Goal: Task Accomplishment & Management: Manage account settings

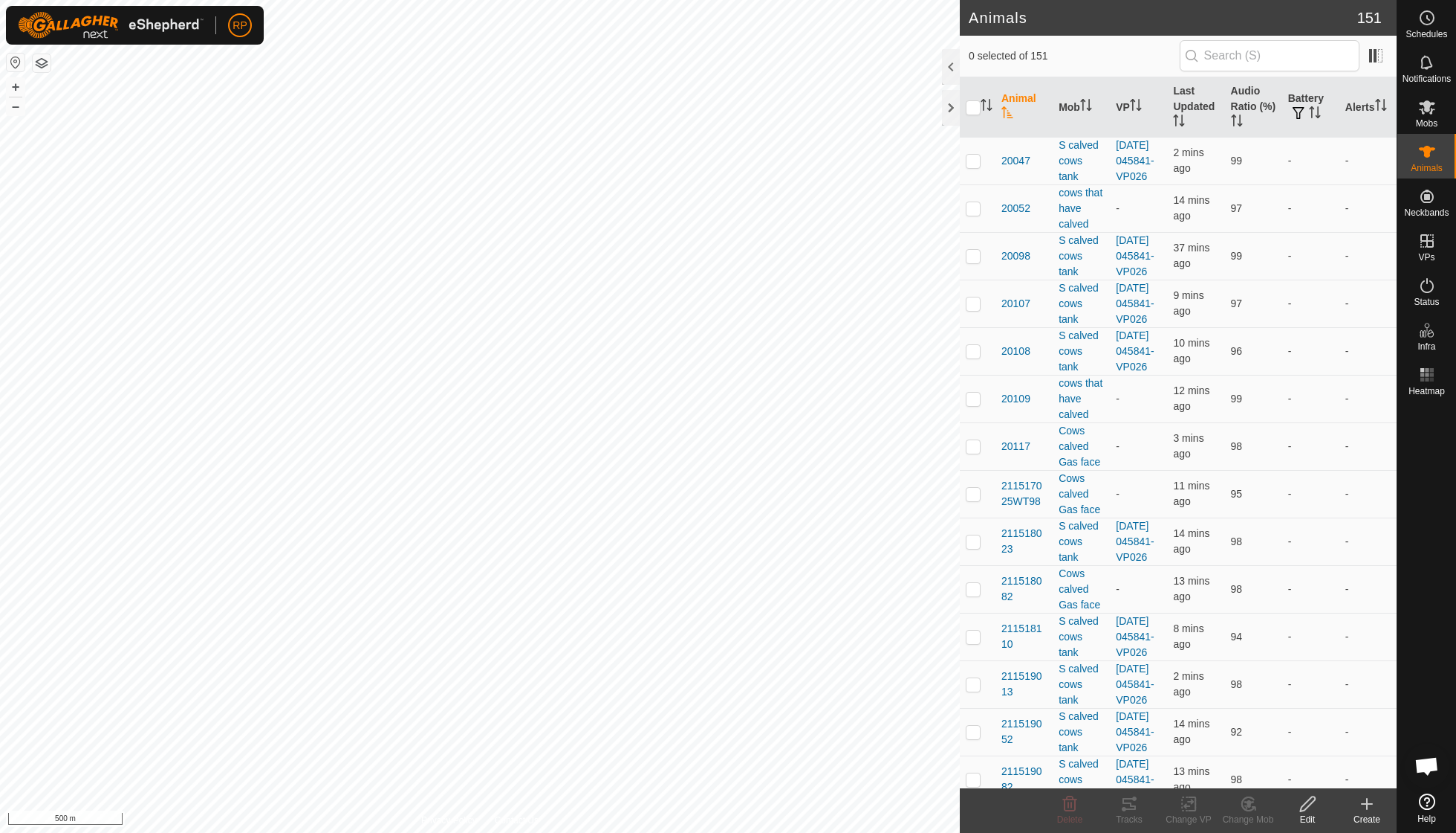
scroll to position [128, 0]
checkbox input "true"
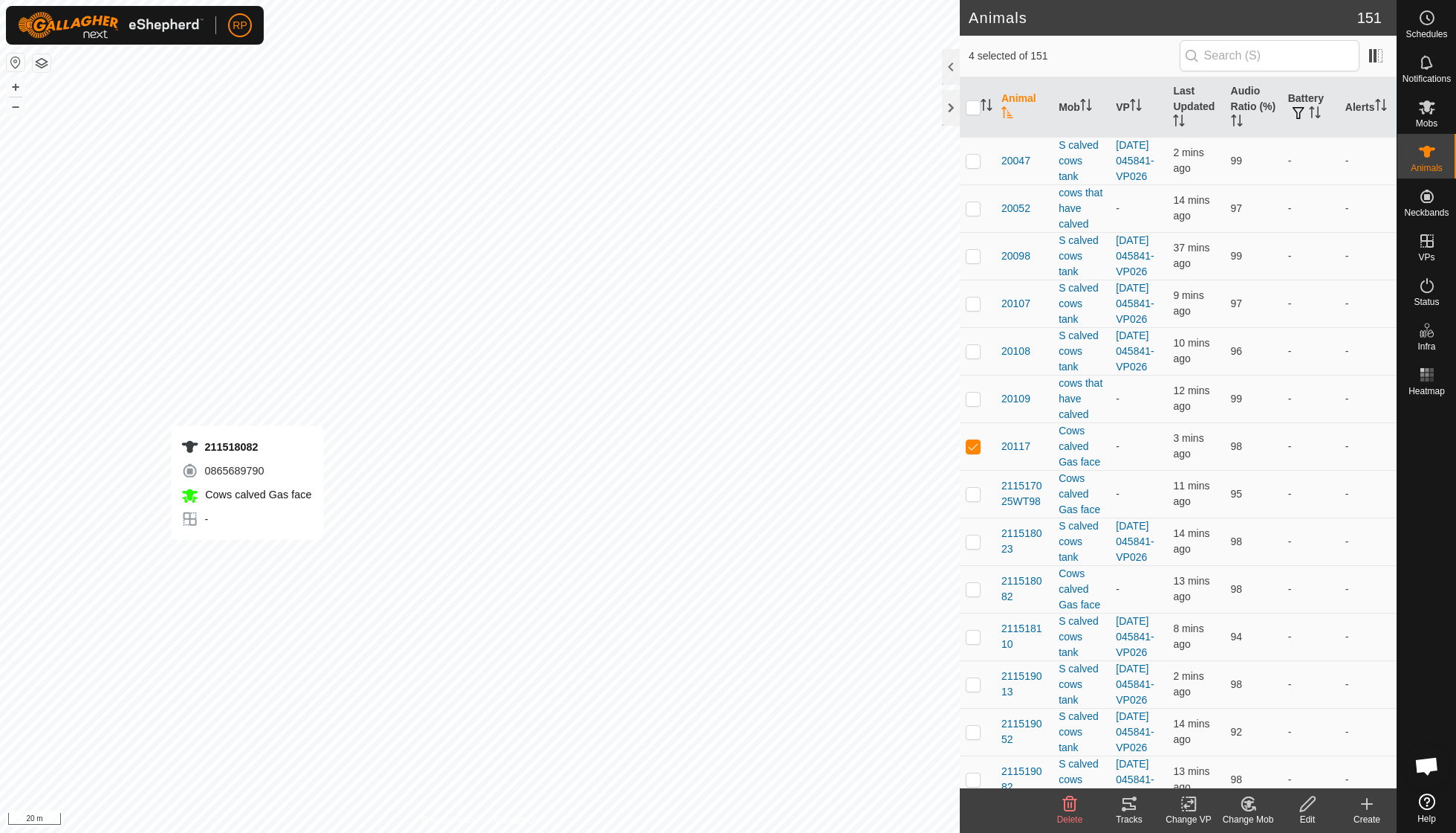
checkbox input "true"
click at [1242, 807] on icon at bounding box center [1248, 803] width 13 height 14
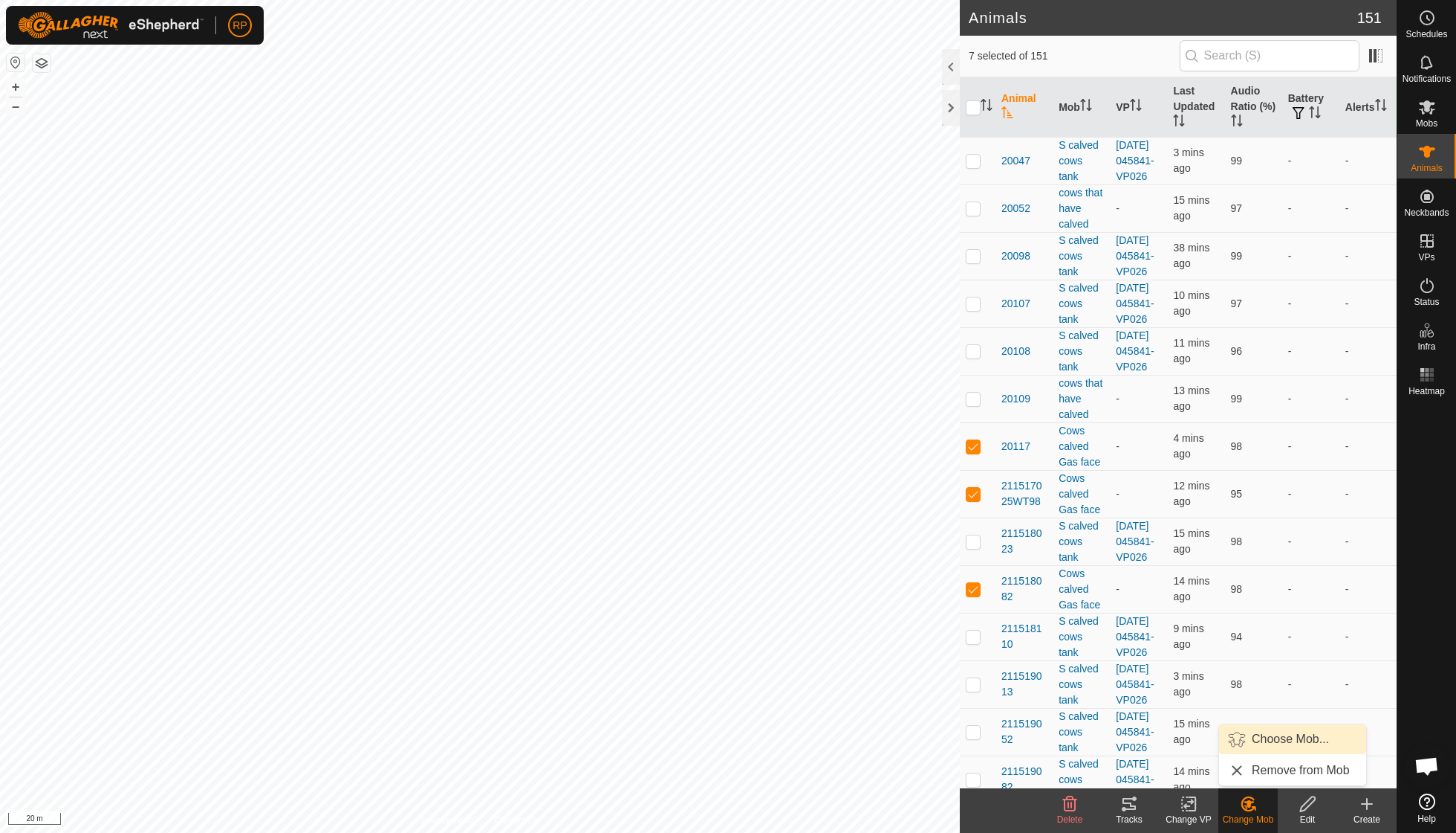
click at [1270, 735] on link "Choose Mob..." at bounding box center [1292, 739] width 148 height 30
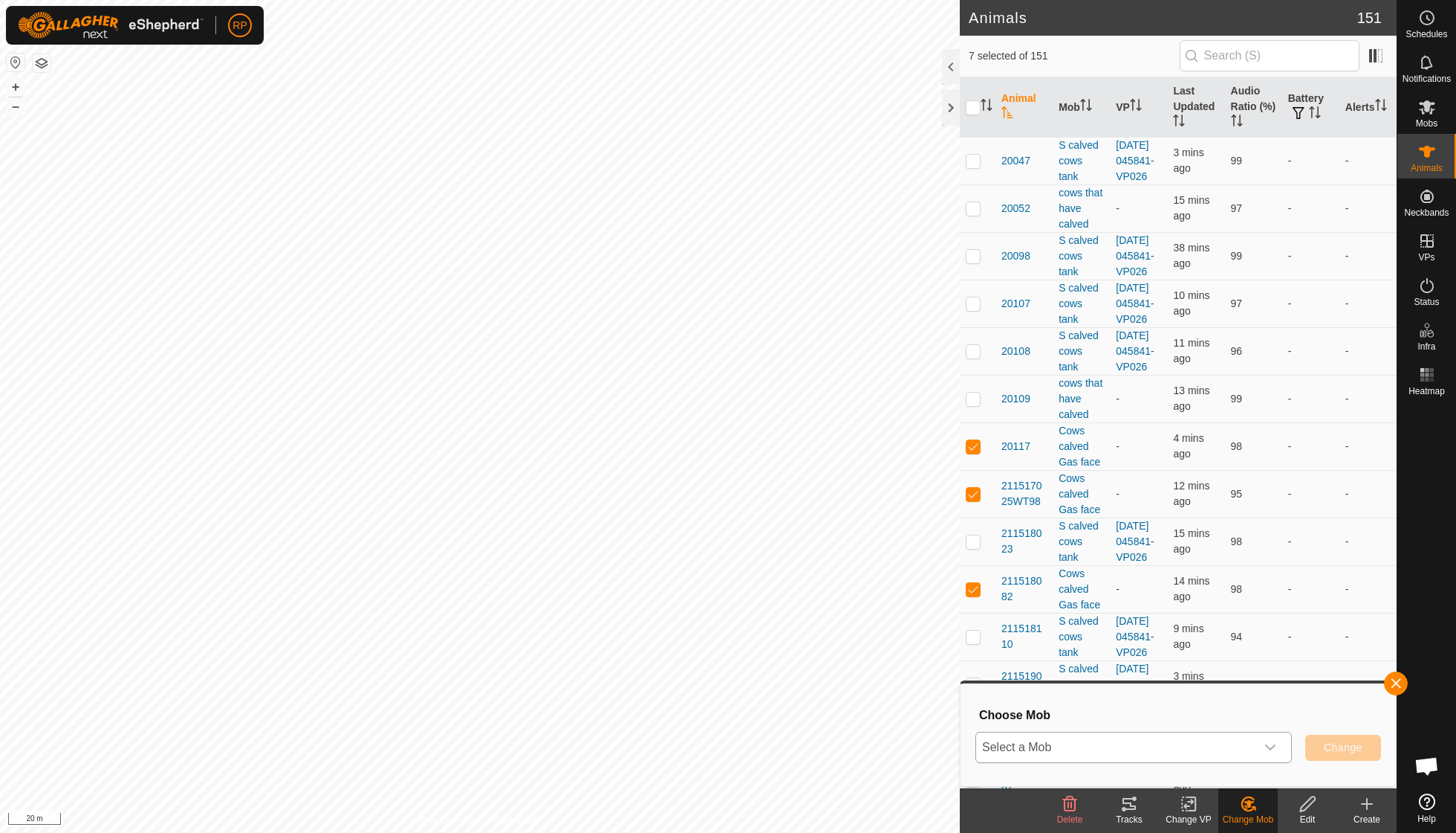
click at [1273, 746] on icon "dropdown trigger" at bounding box center [1270, 747] width 12 height 12
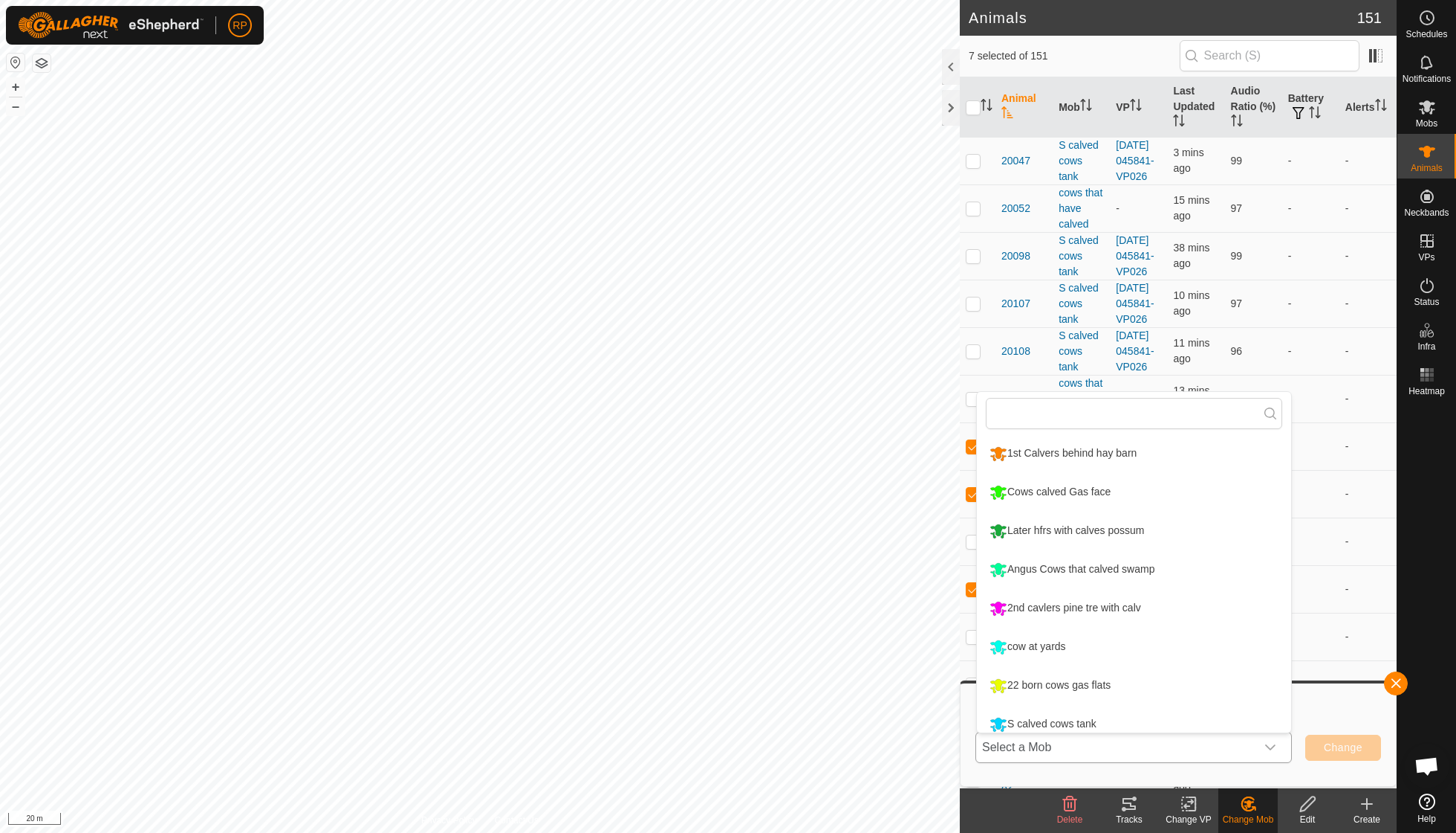
scroll to position [10, 0]
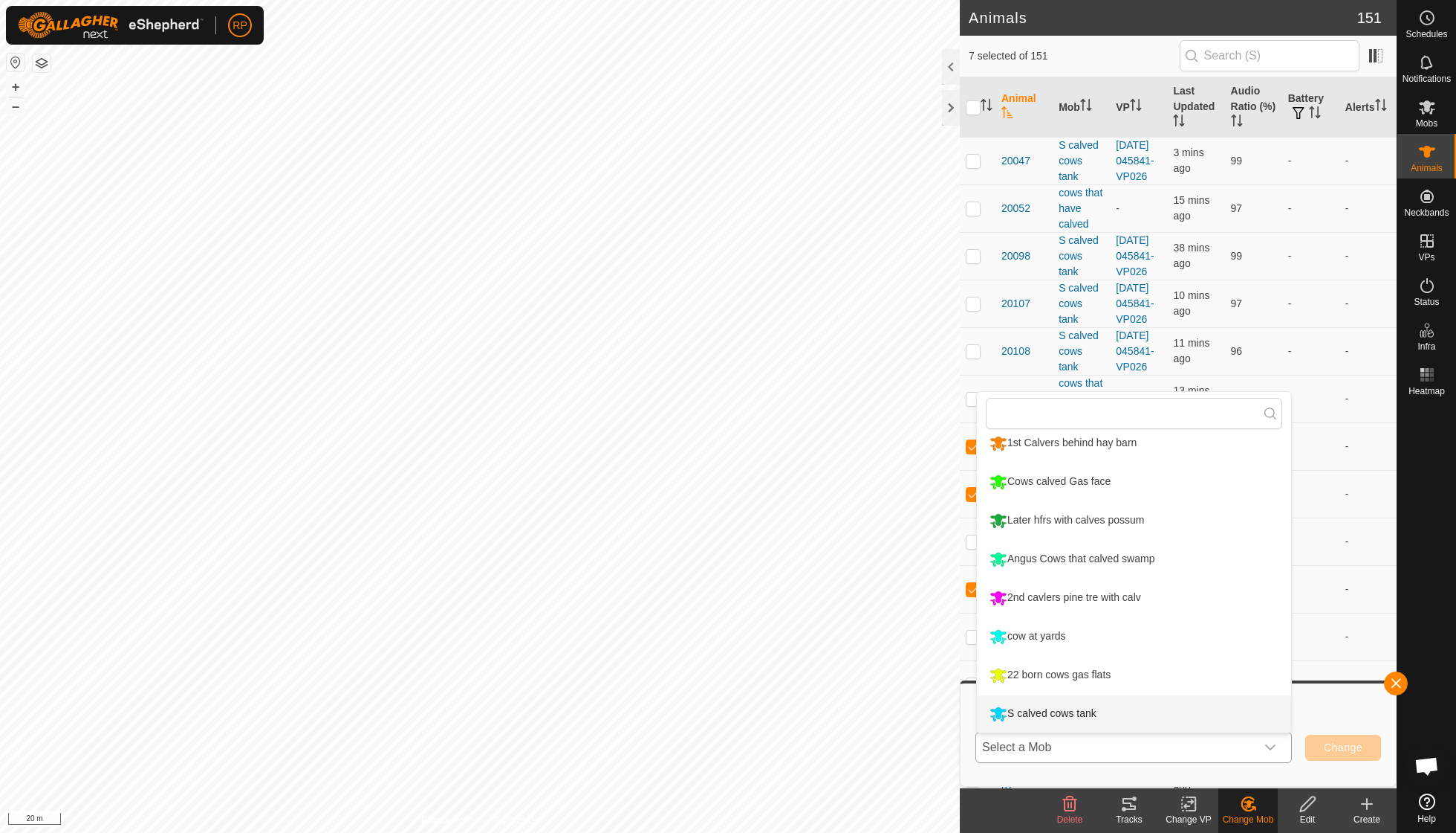
click at [1090, 713] on li "S calved cows tank" at bounding box center [1134, 713] width 314 height 37
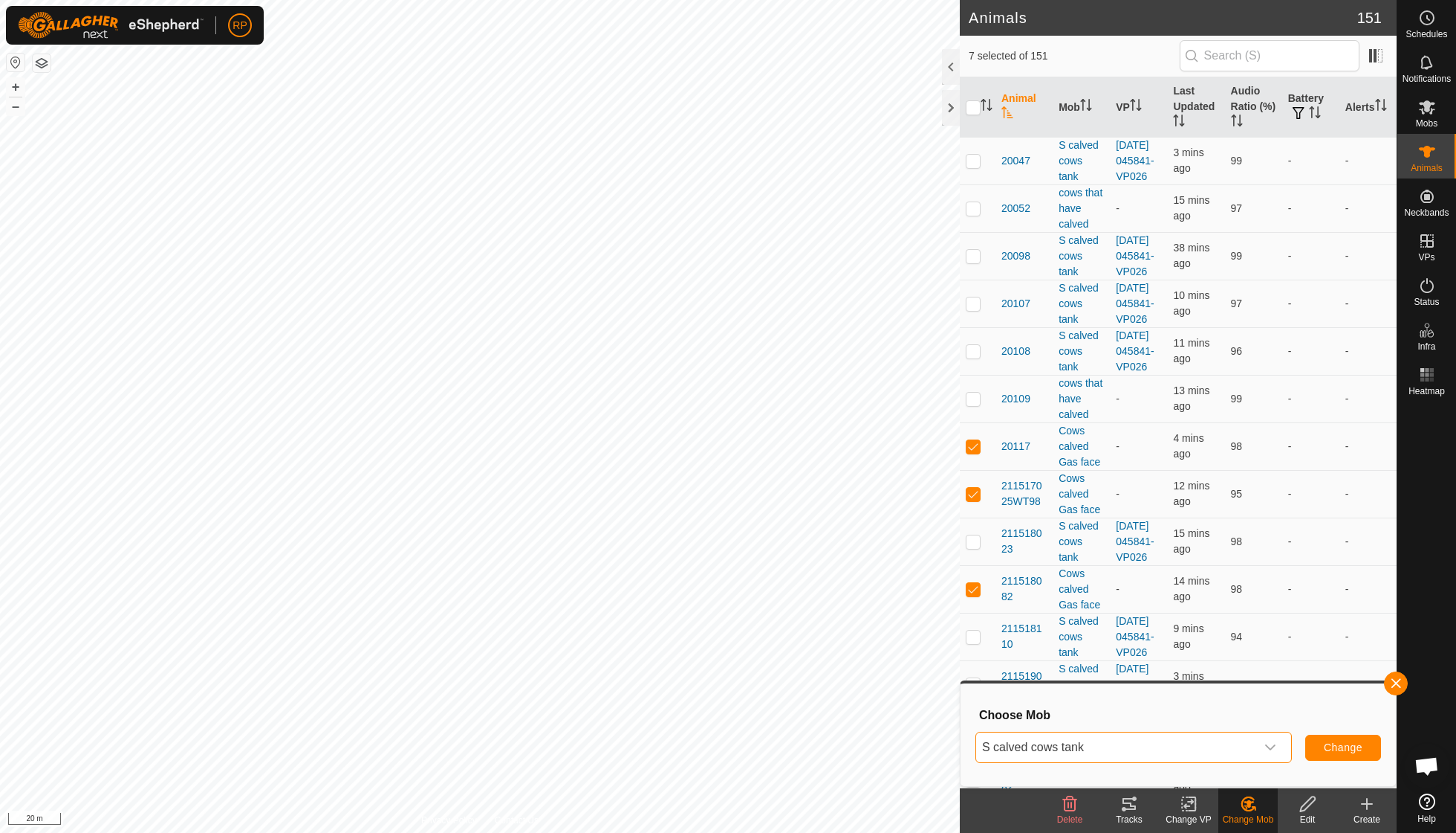
click at [1327, 746] on span "Change" at bounding box center [1343, 747] width 39 height 12
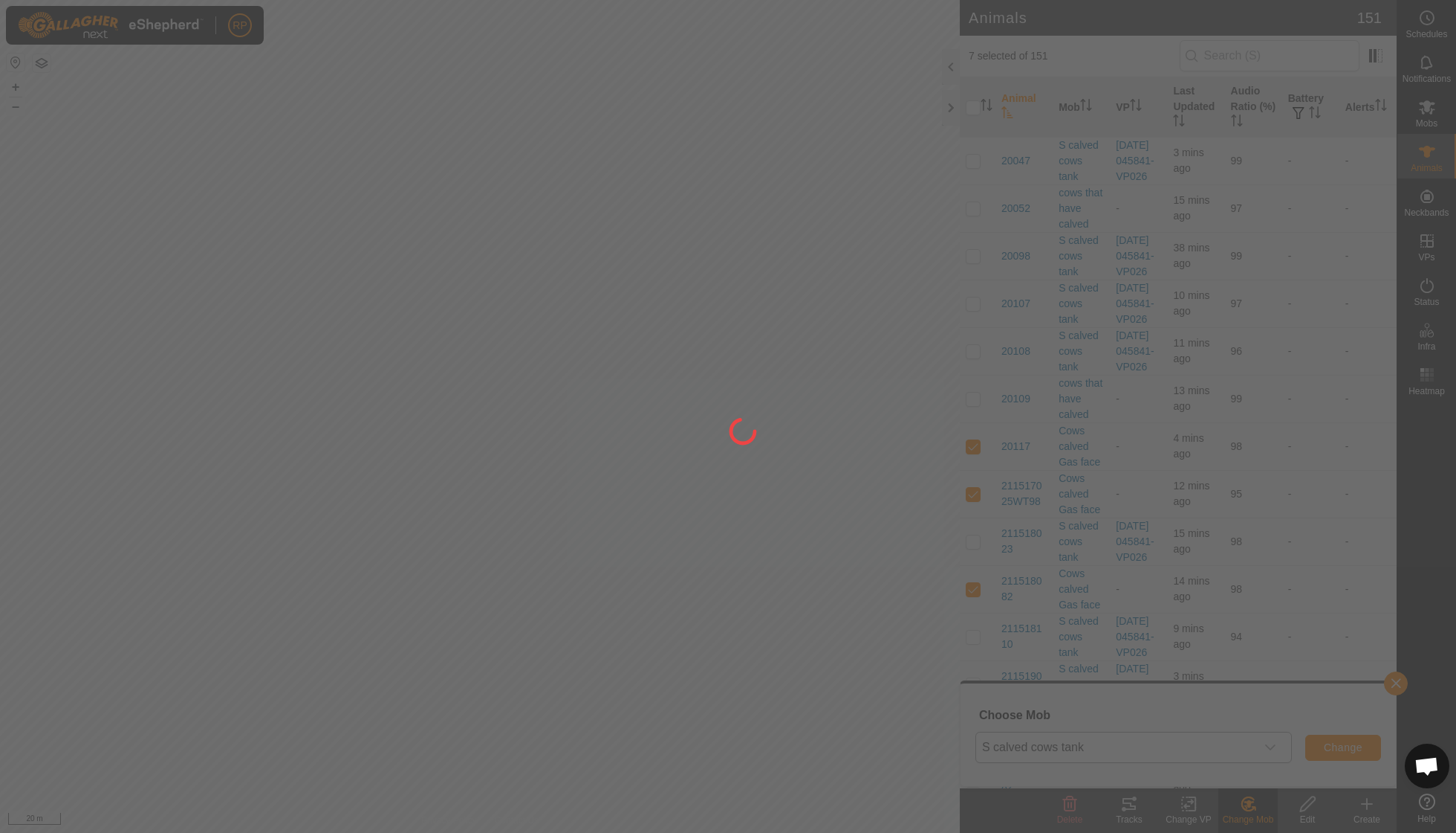
checkbox input "false"
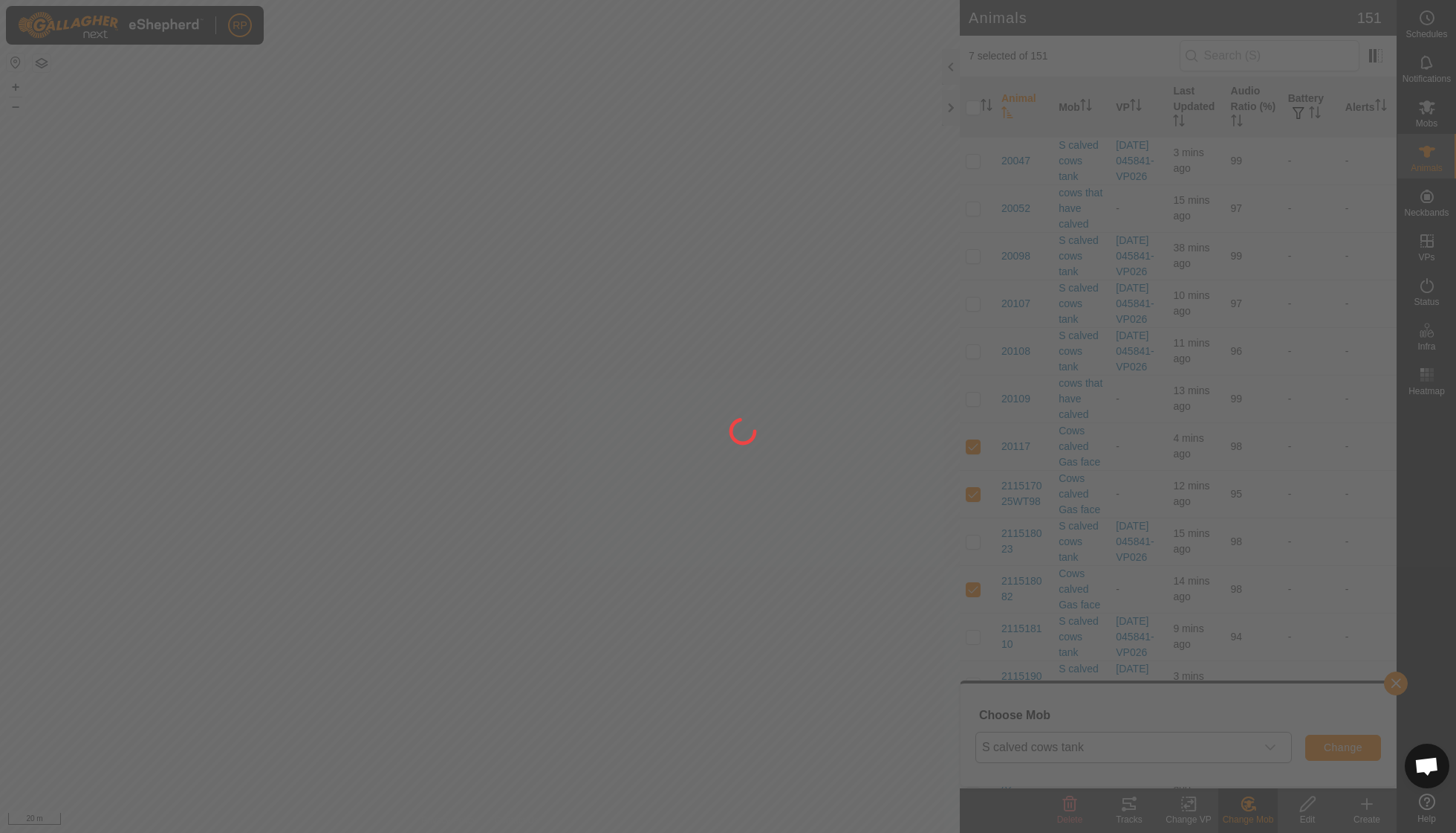
checkbox input "false"
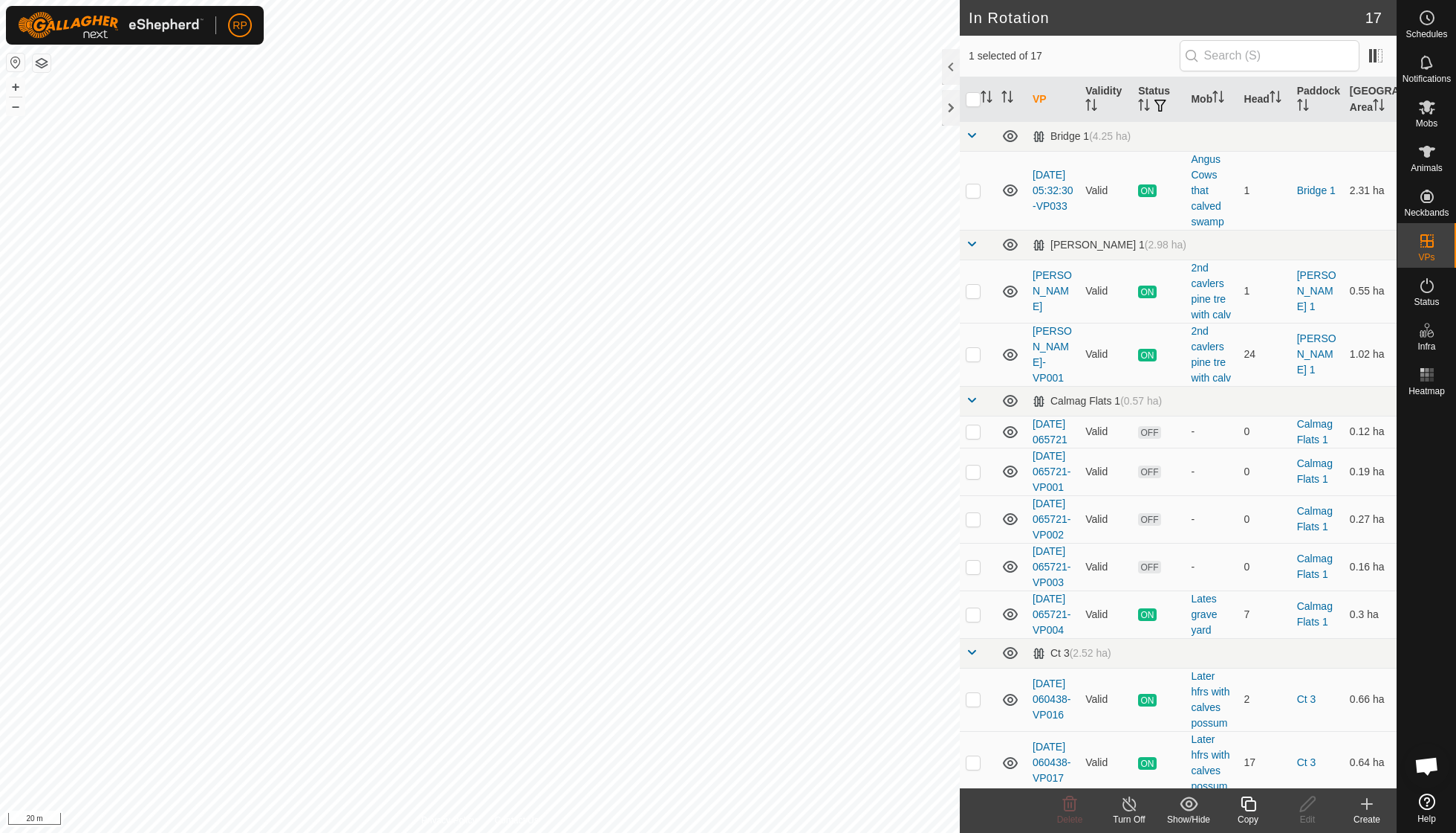
click at [1245, 803] on icon at bounding box center [1248, 803] width 14 height 14
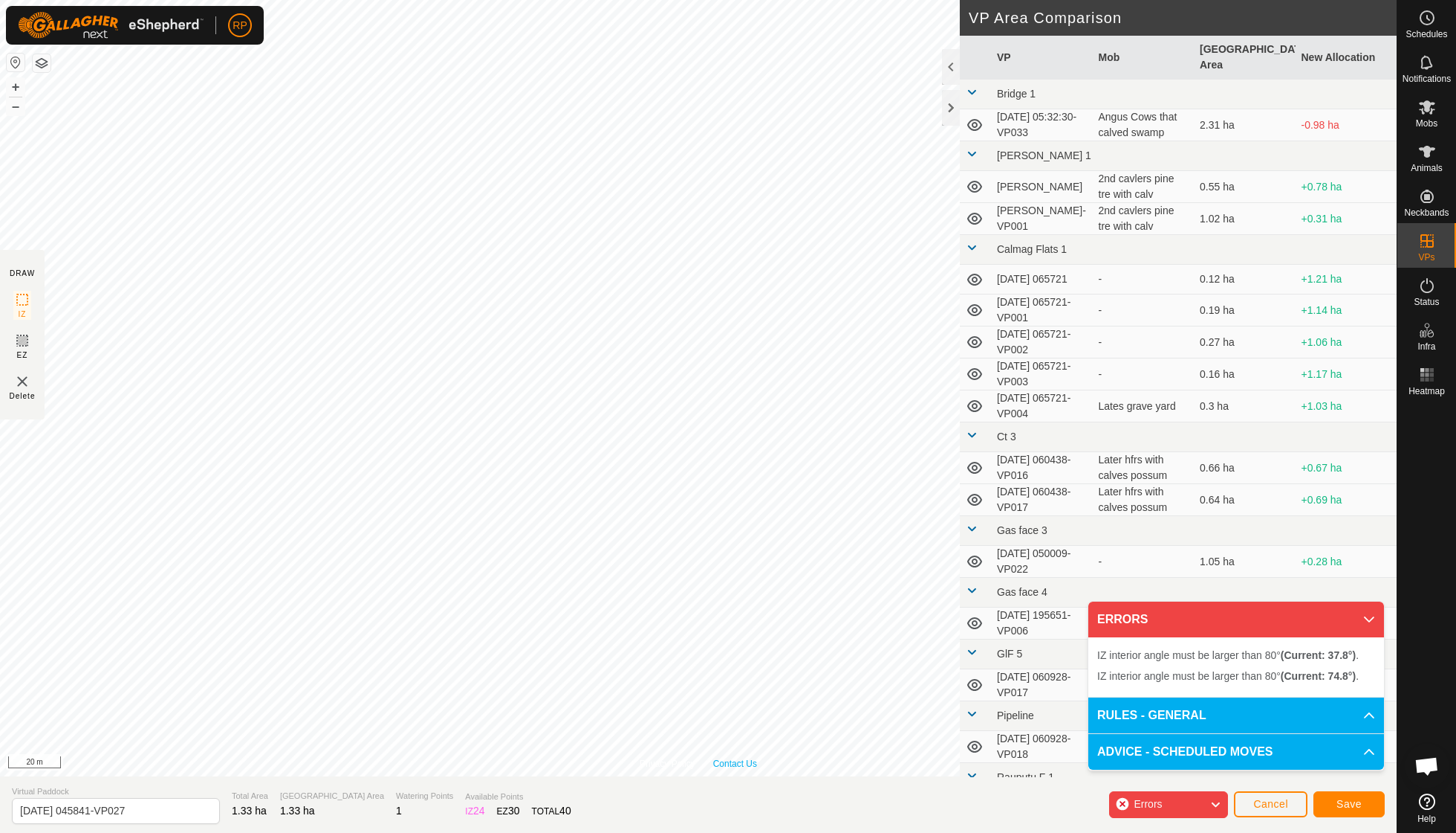
click at [749, 766] on div "Privacy Policy Contact Us IZ interior angle must be larger than 80° (Current: 3…" at bounding box center [699, 388] width 1397 height 776
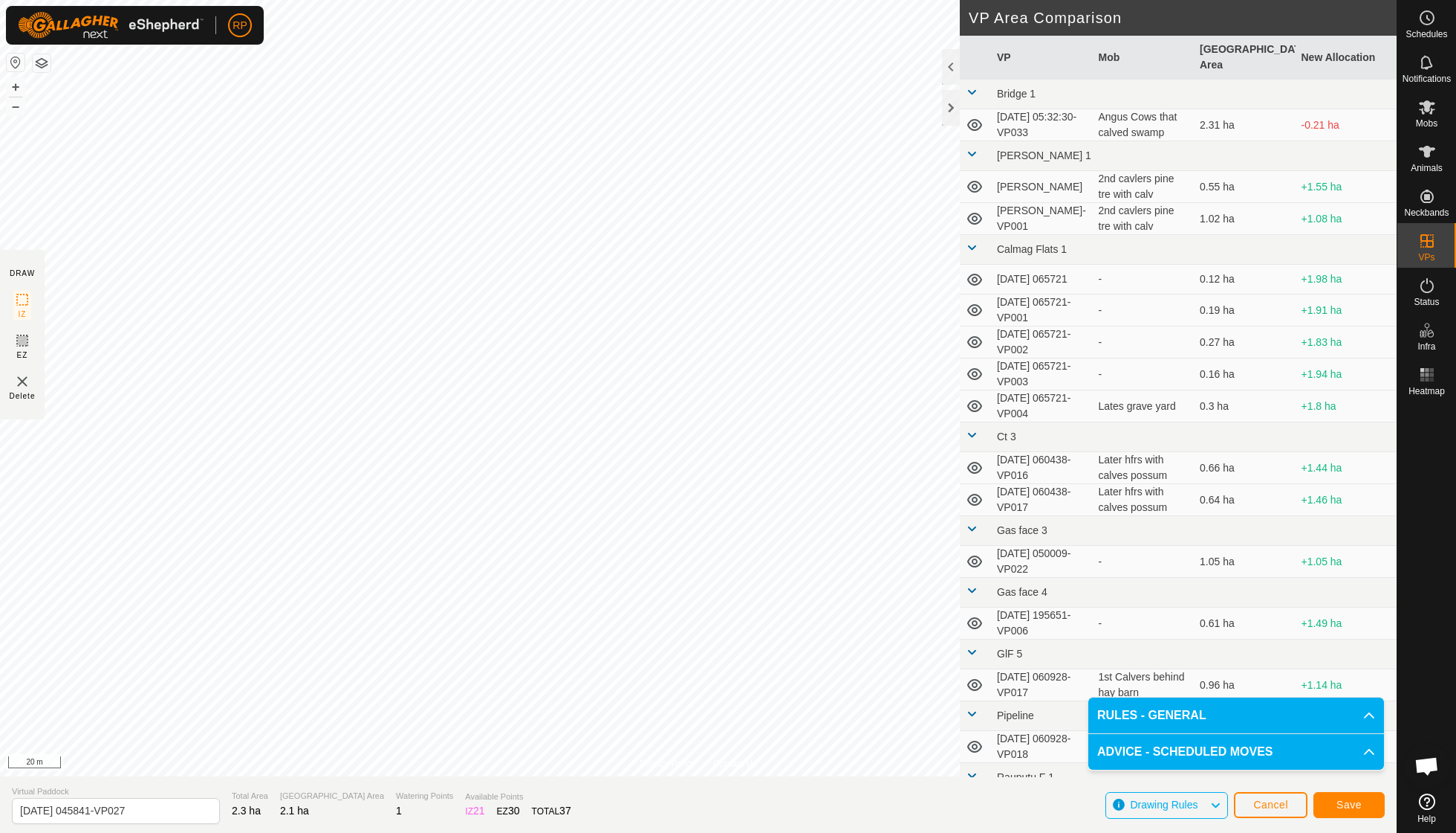
click at [1353, 800] on span "Save" at bounding box center [1349, 804] width 25 height 12
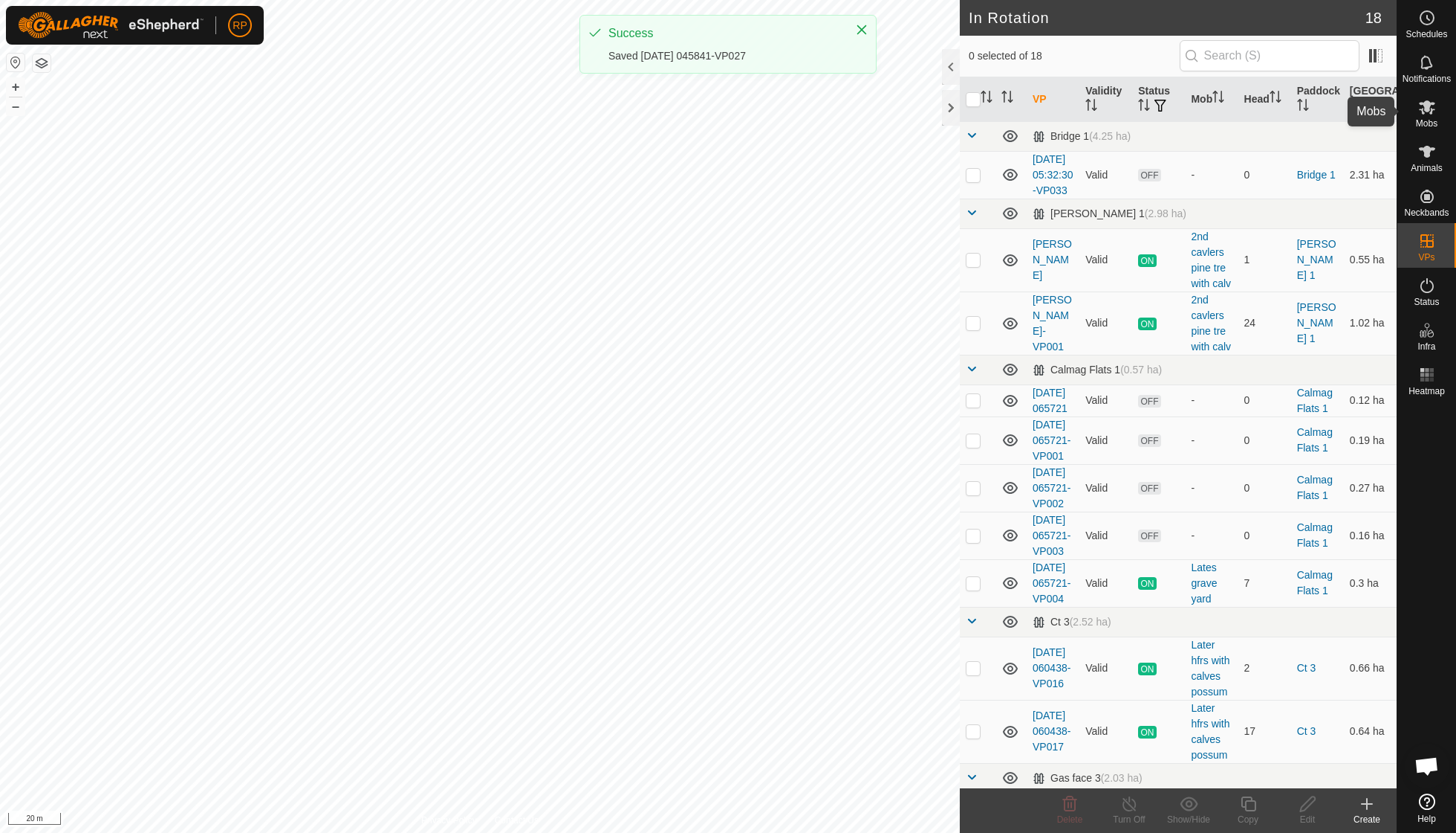
click at [1432, 117] on es-mob-svg-icon at bounding box center [1428, 107] width 27 height 24
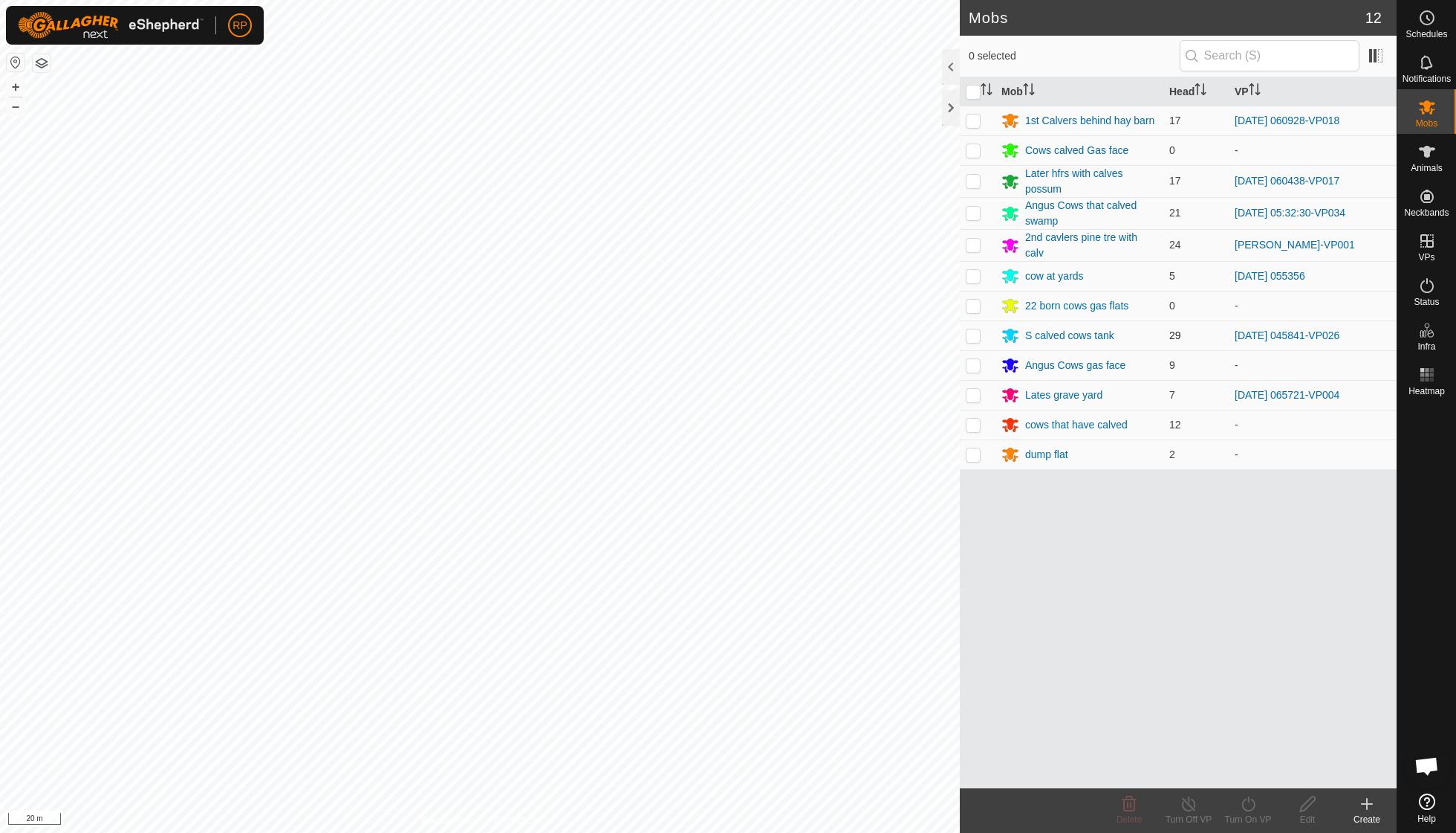
click at [975, 333] on p-checkbox at bounding box center [973, 335] width 14 height 12
checkbox input "true"
click at [1257, 806] on turn-on-svg-icon at bounding box center [1249, 804] width 60 height 18
click at [1252, 773] on link "Now" at bounding box center [1292, 770] width 148 height 30
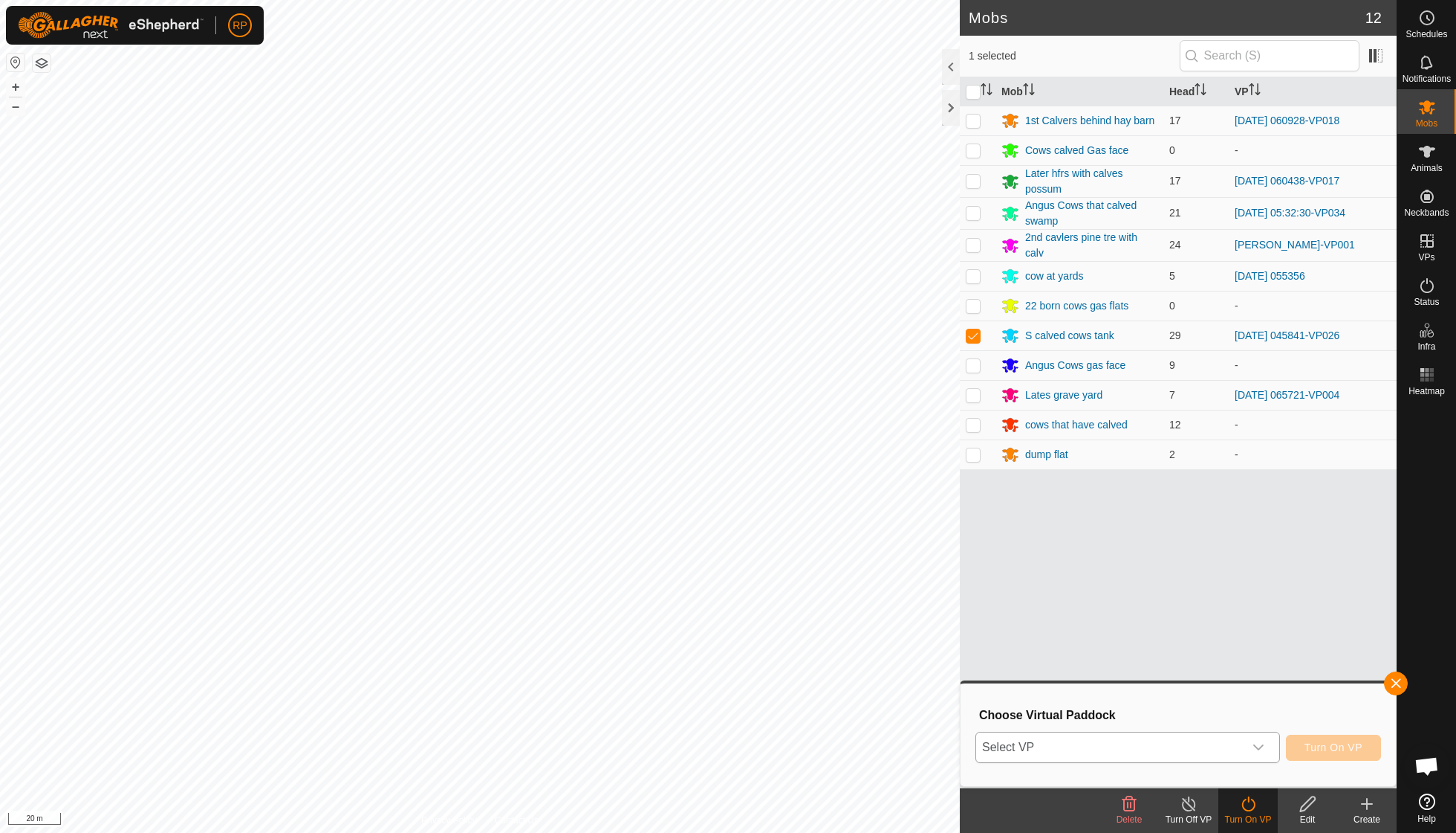
click at [1261, 750] on icon "dropdown trigger" at bounding box center [1258, 747] width 12 height 12
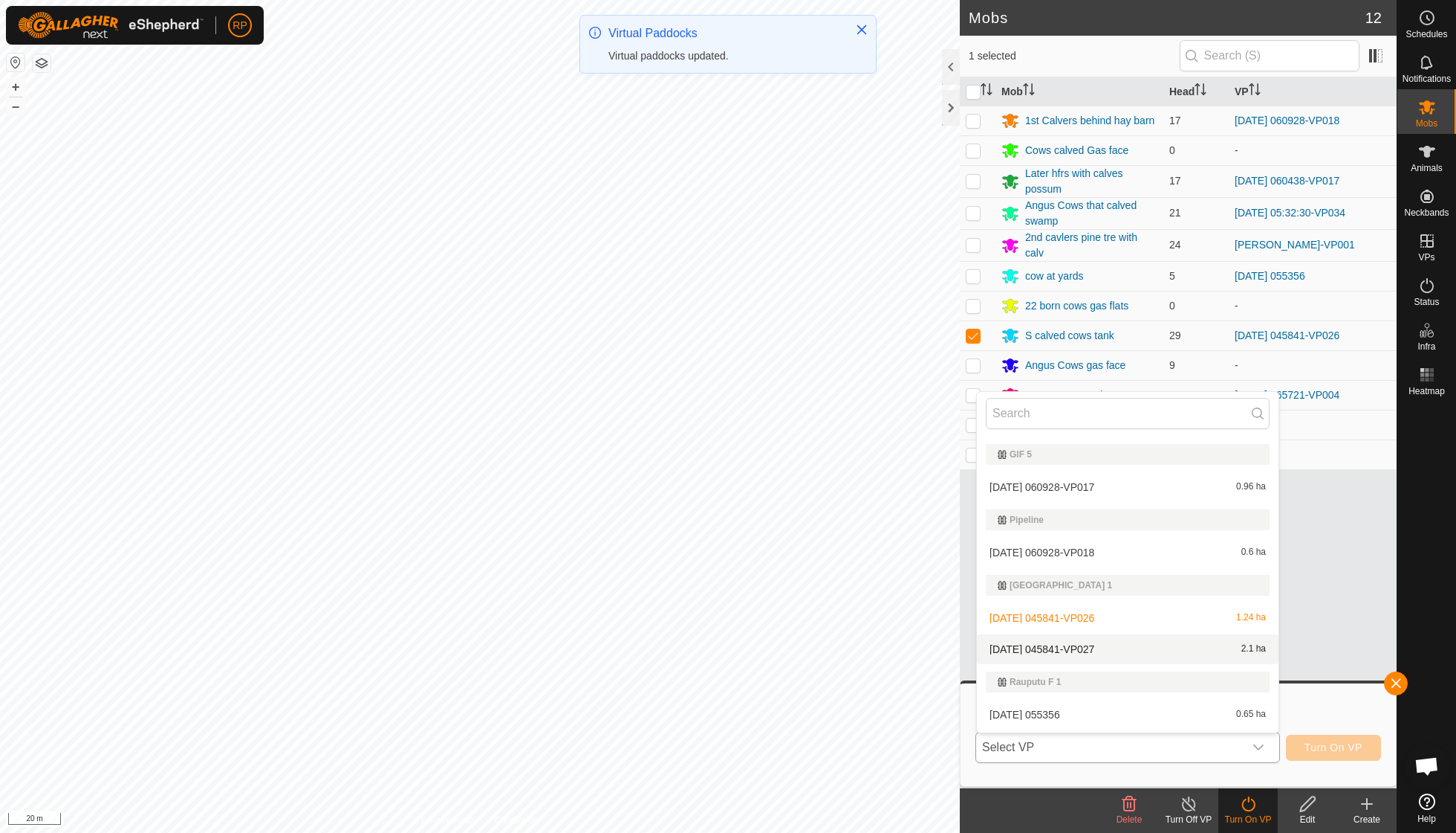
scroll to position [581, 0]
click at [1118, 632] on li "[DATE] 045841-VP027 2.1 ha" at bounding box center [1128, 644] width 301 height 30
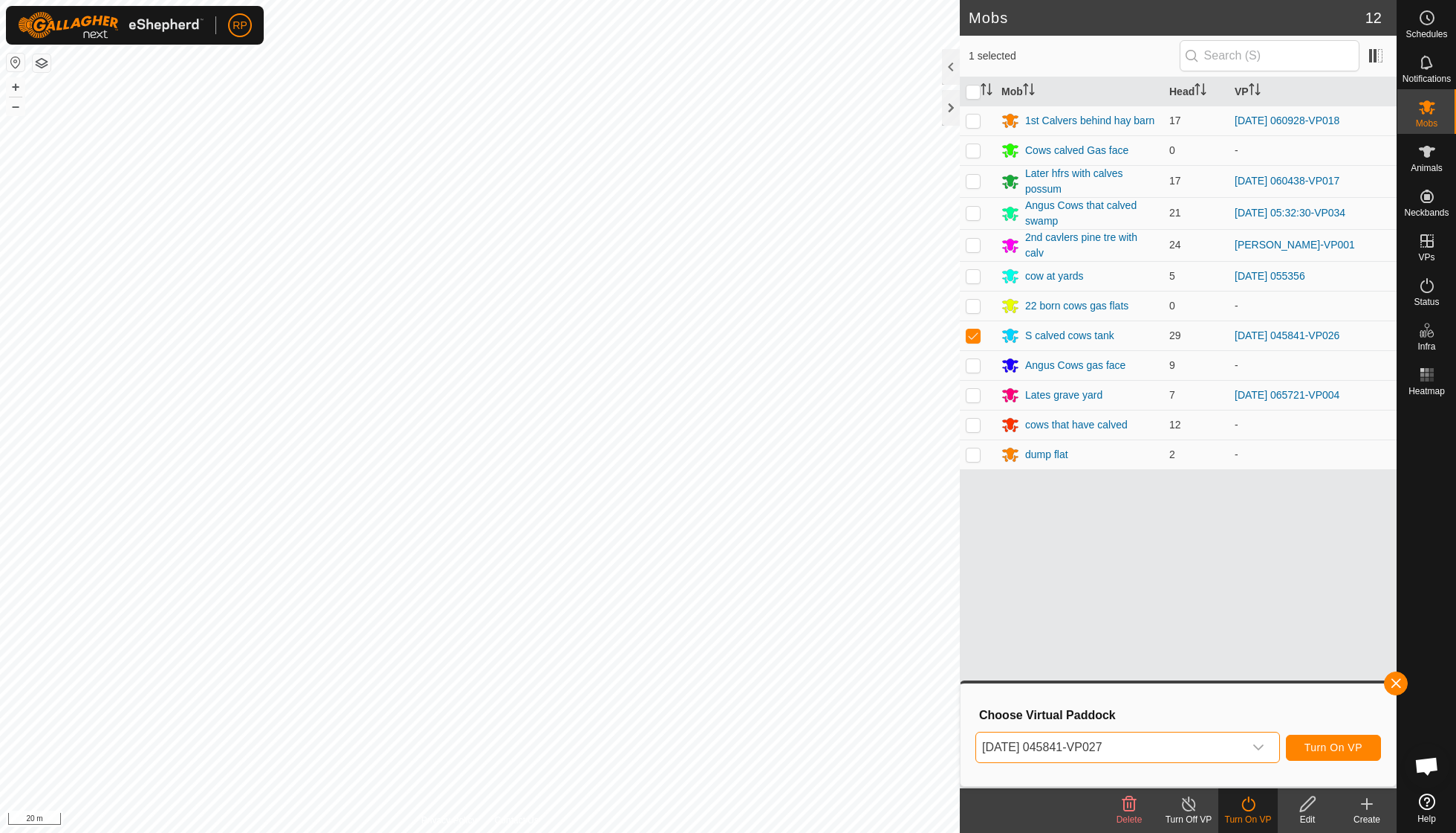
click at [1323, 745] on span "Turn On VP" at bounding box center [1334, 747] width 58 height 12
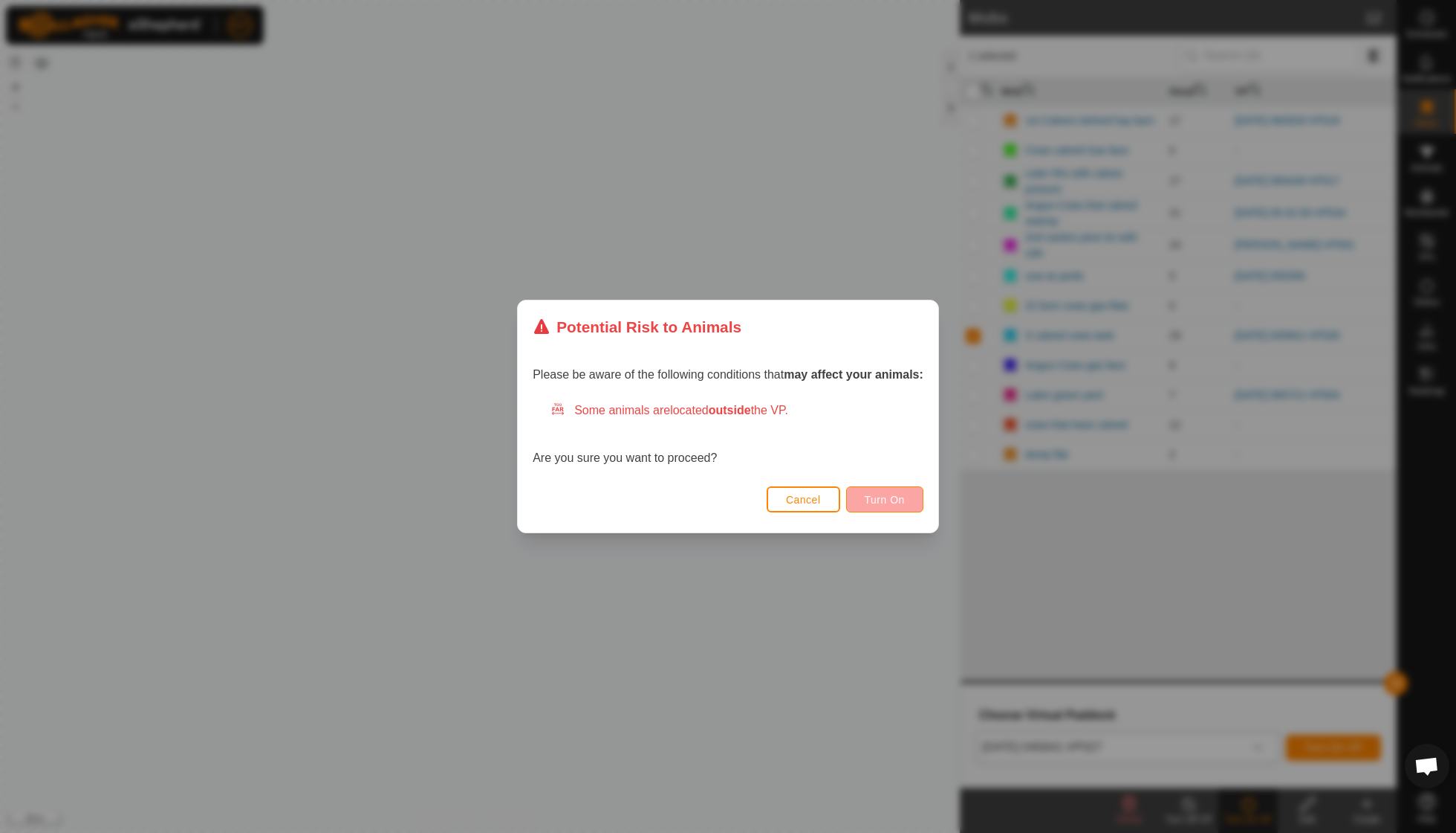
click at [896, 501] on span "Turn On" at bounding box center [885, 499] width 40 height 12
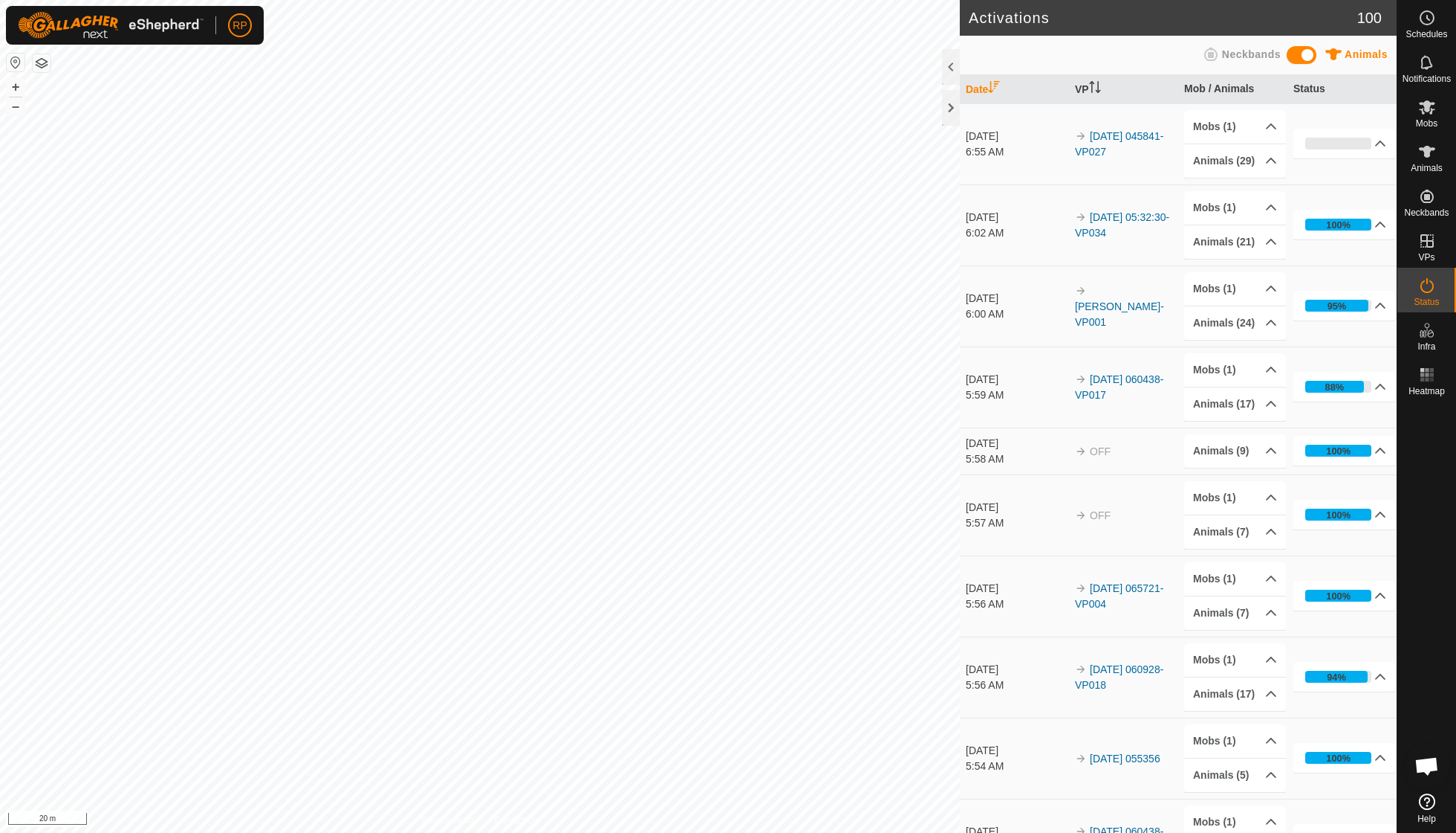
scroll to position [128, 0]
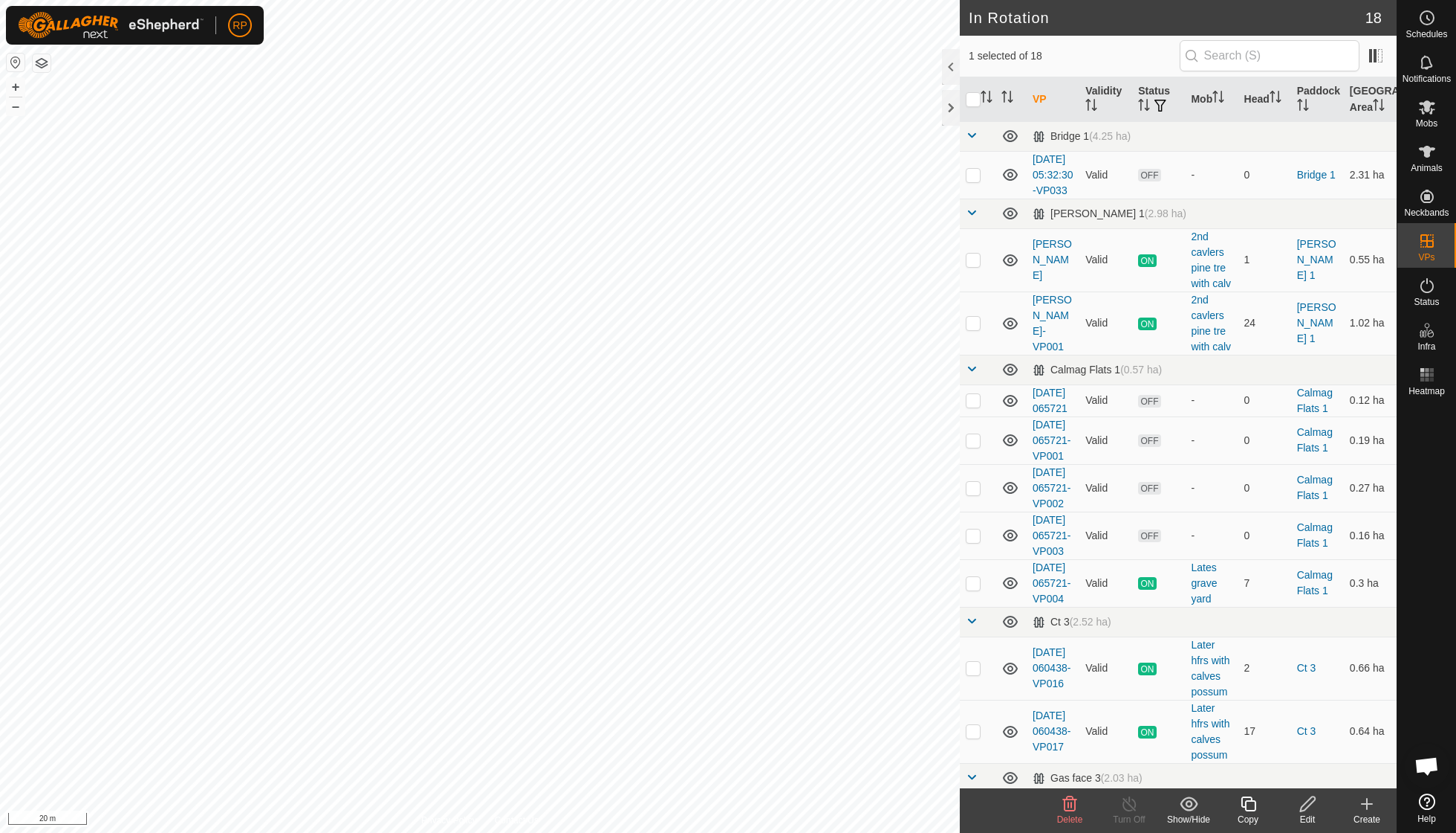
click at [1065, 808] on icon at bounding box center [1071, 804] width 18 height 18
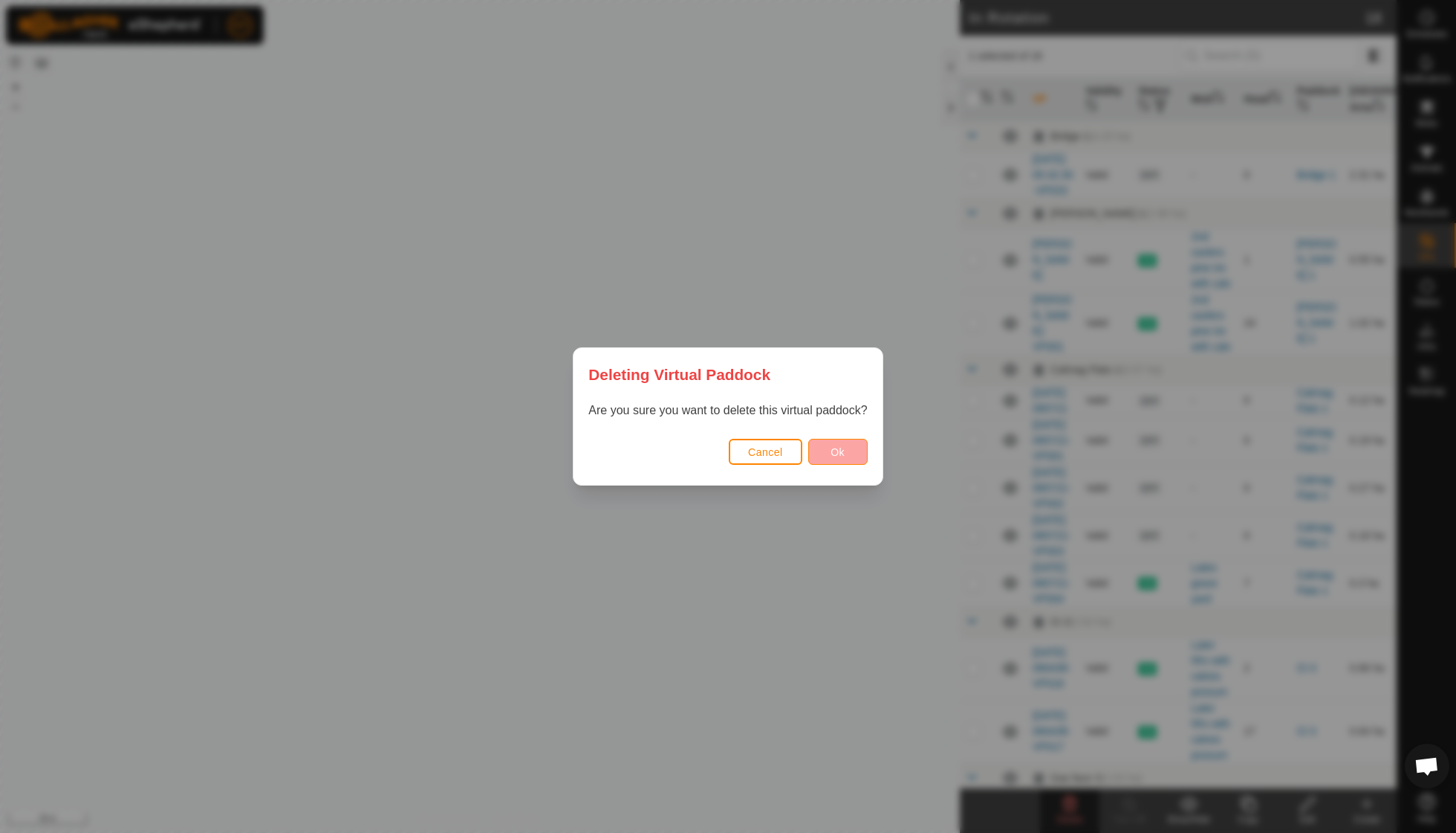
click at [841, 446] on span "Ok" at bounding box center [838, 452] width 14 height 12
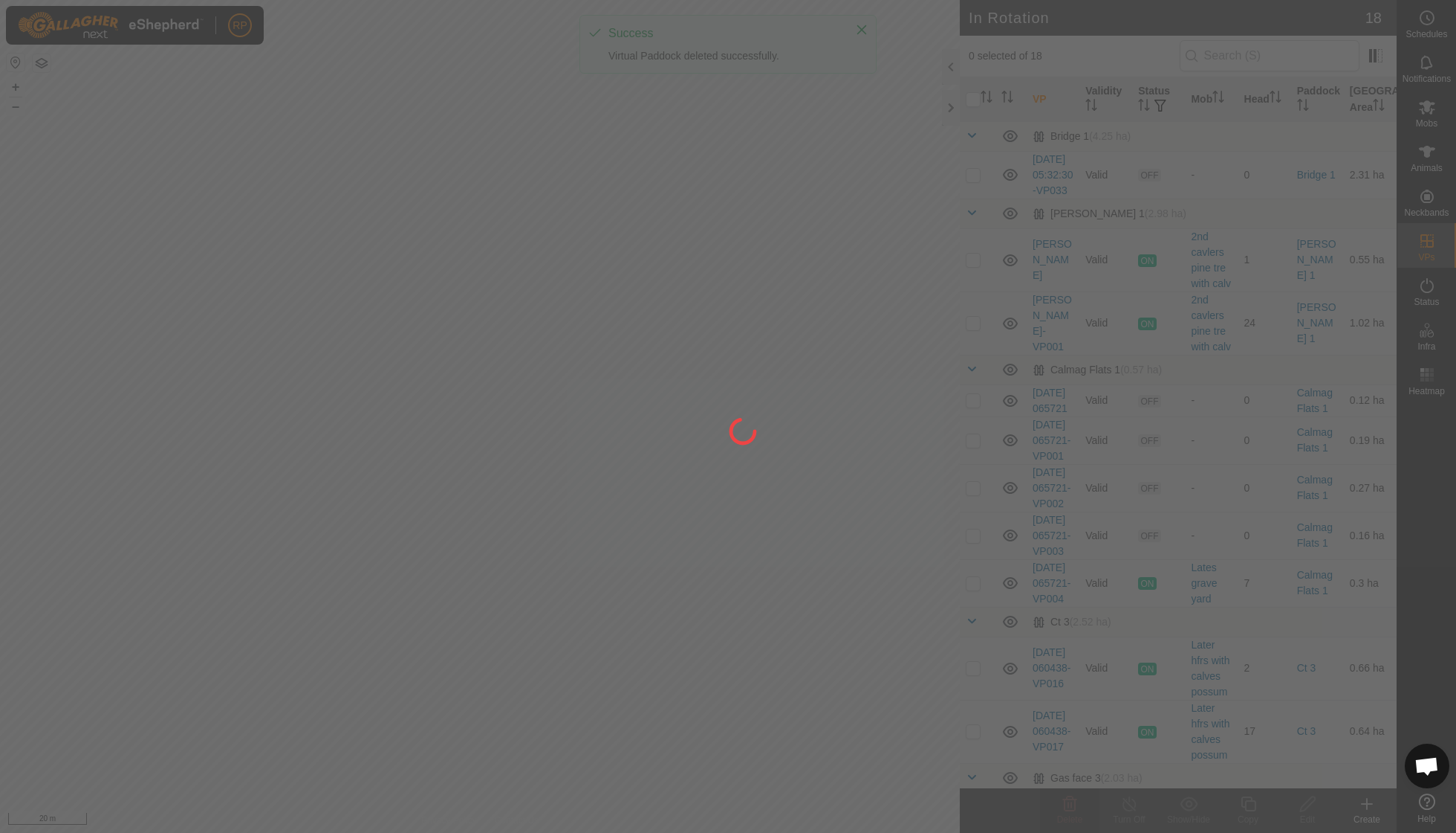
checkbox input "false"
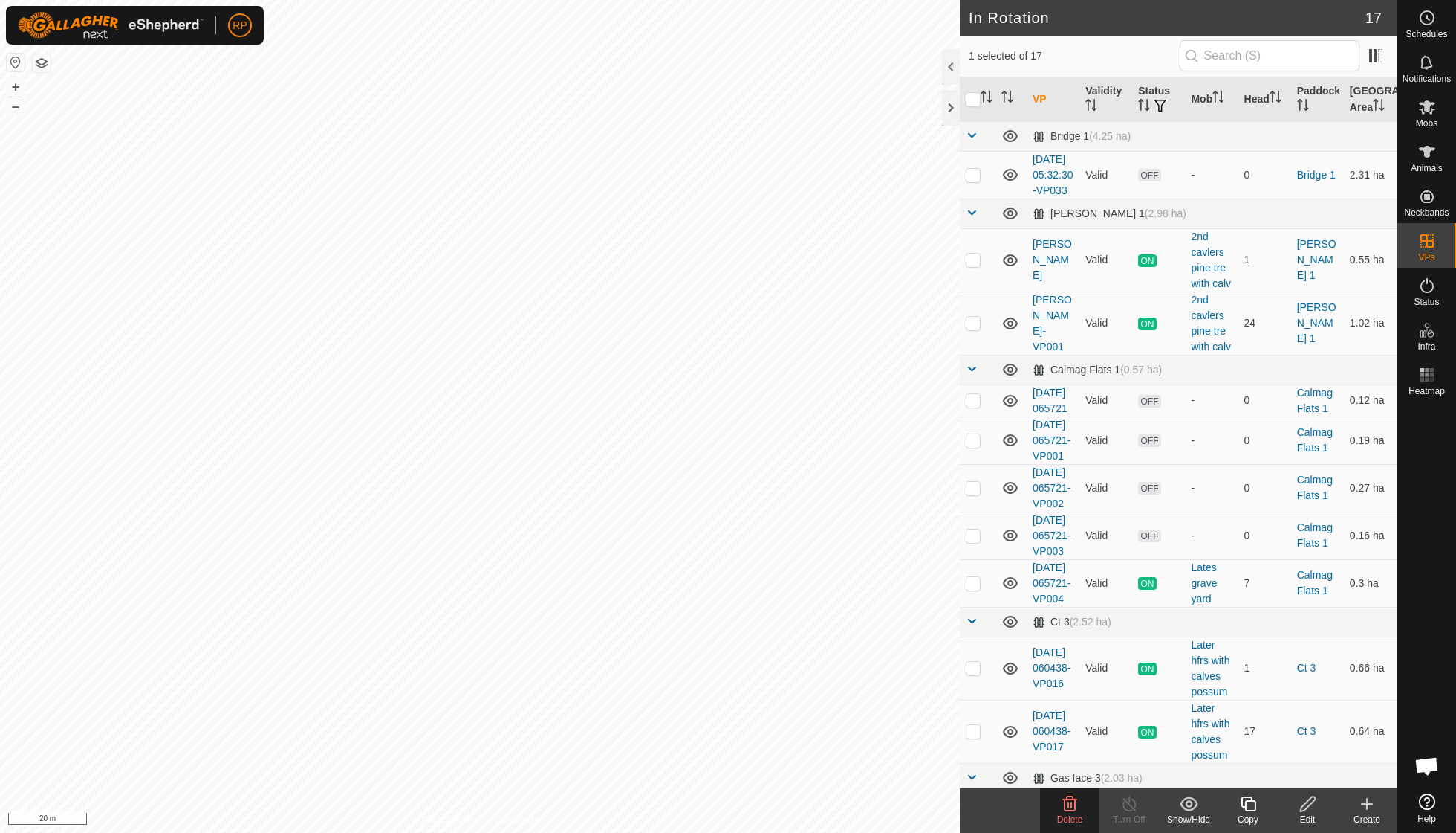
click at [1068, 806] on icon at bounding box center [1071, 803] width 14 height 14
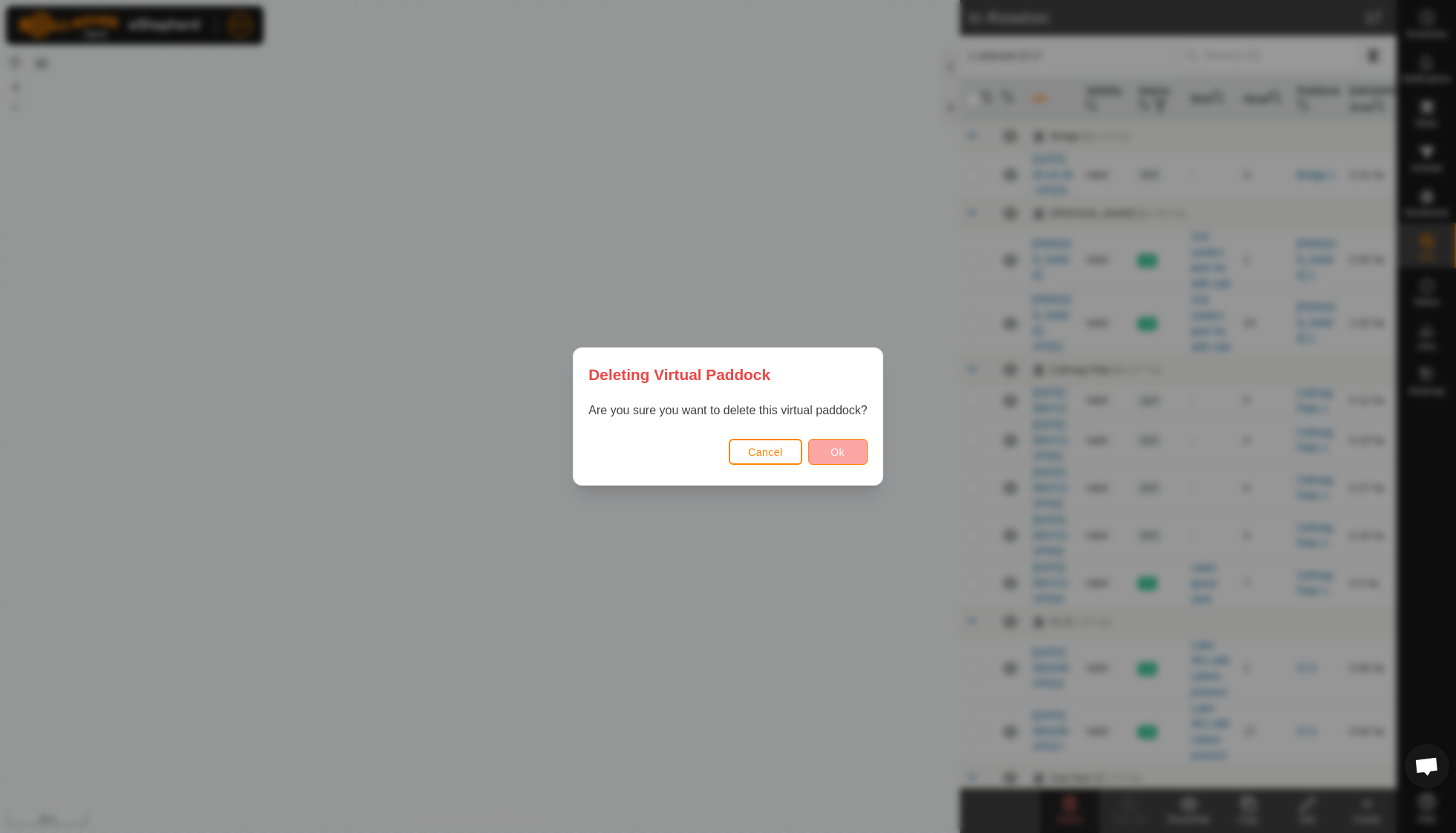
click at [835, 446] on span "Ok" at bounding box center [838, 452] width 14 height 12
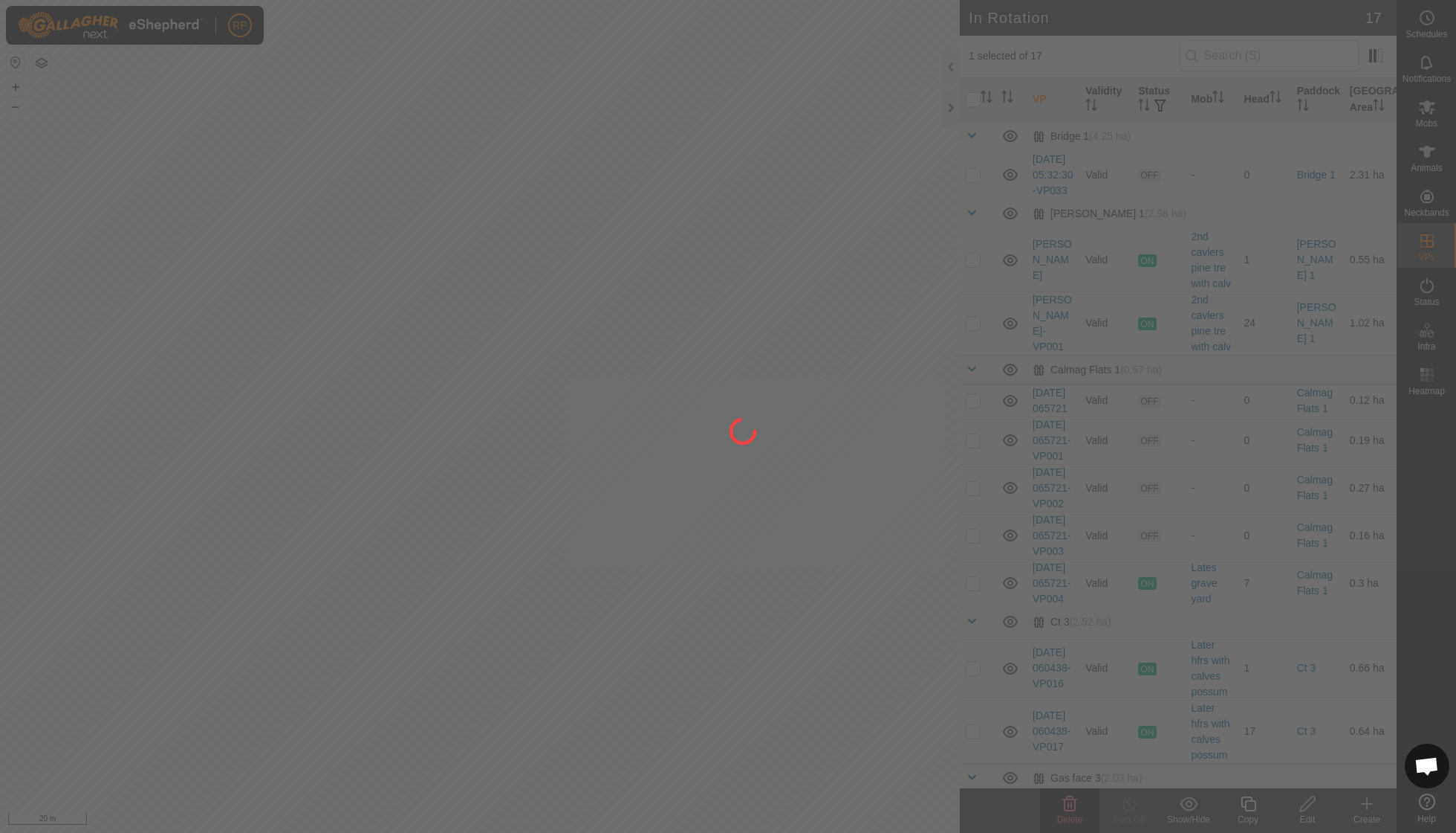
checkbox input "false"
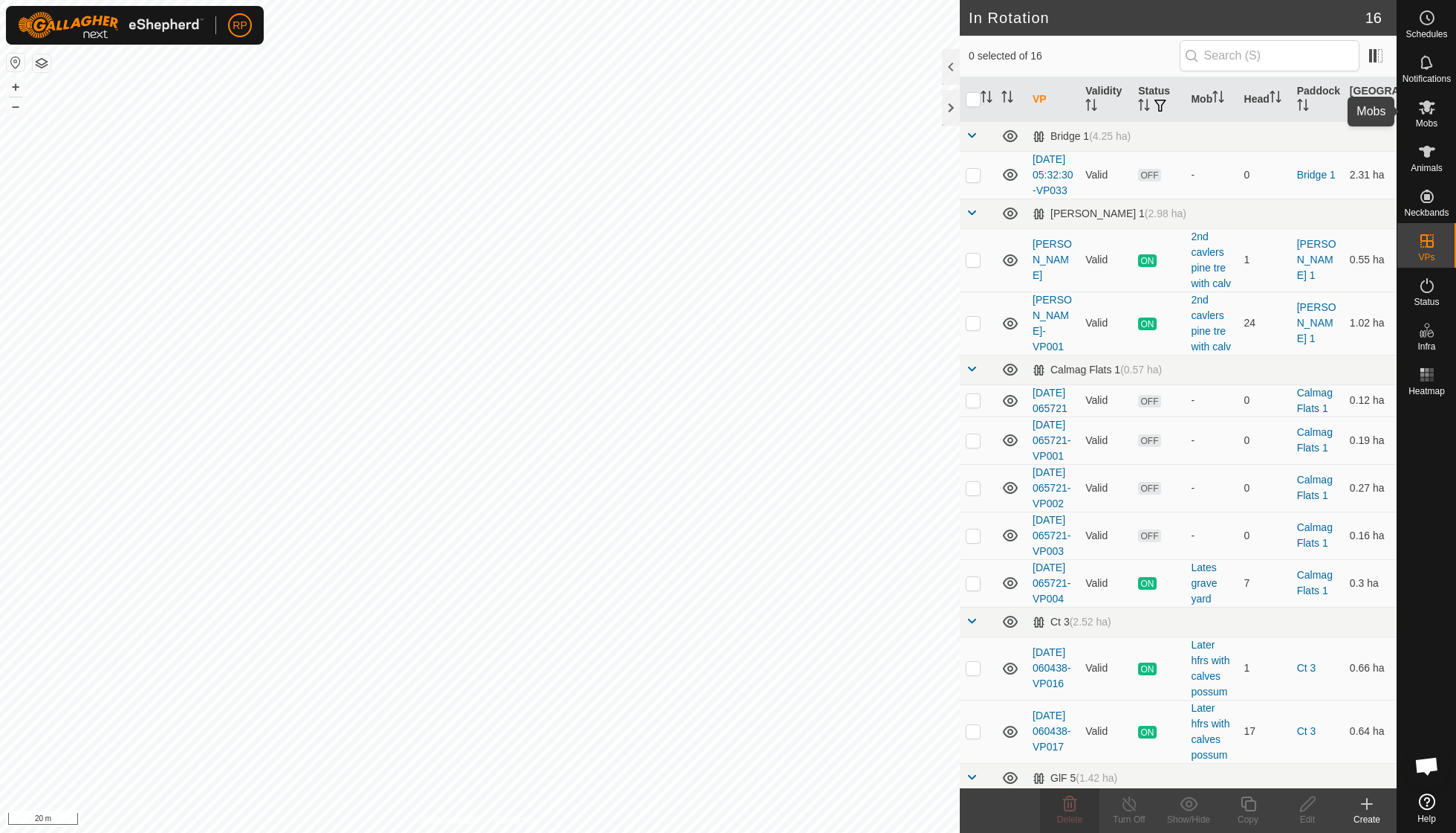
click at [1430, 116] on es-mob-svg-icon at bounding box center [1428, 107] width 27 height 24
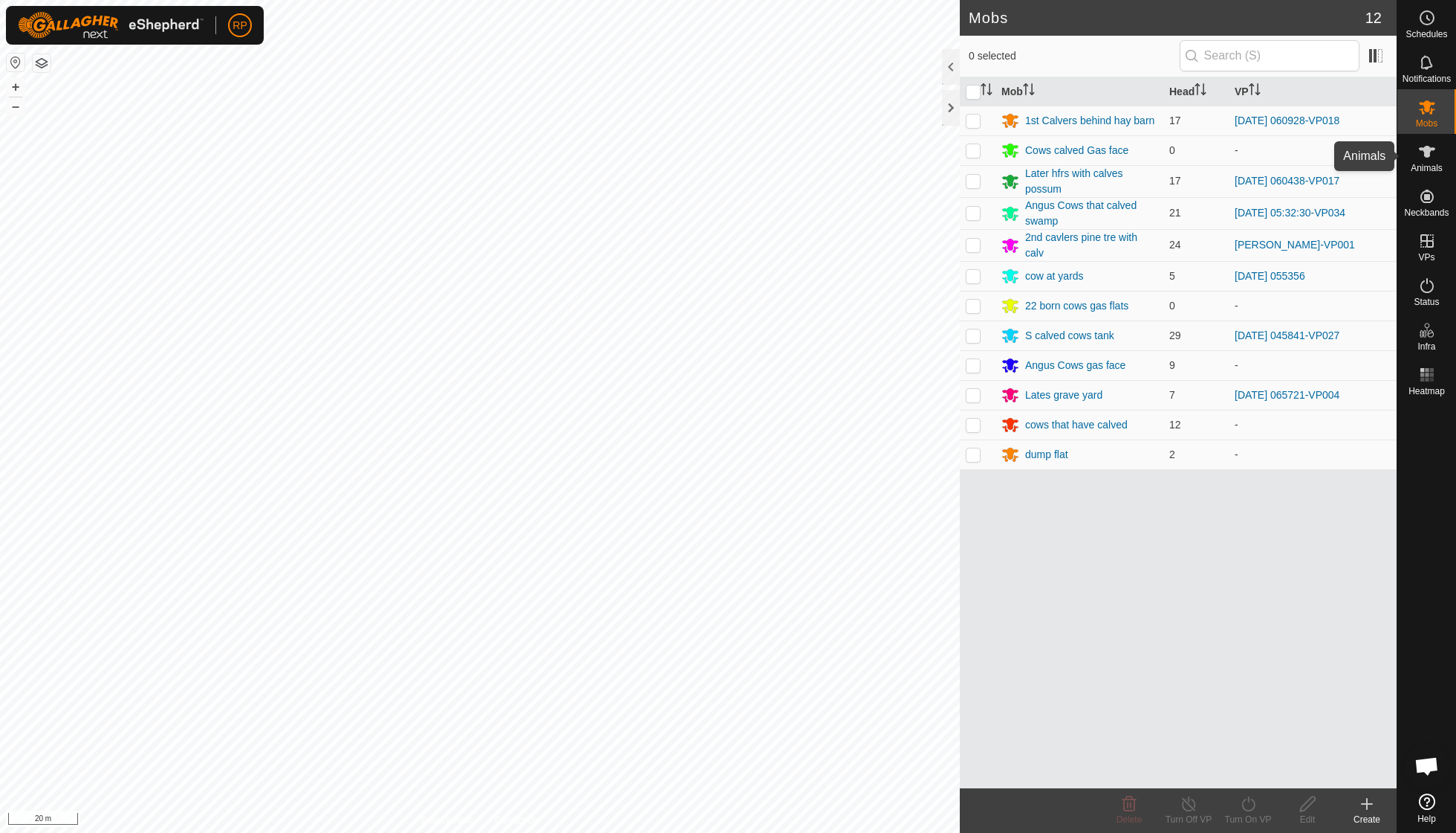
click at [1422, 152] on icon at bounding box center [1427, 152] width 18 height 18
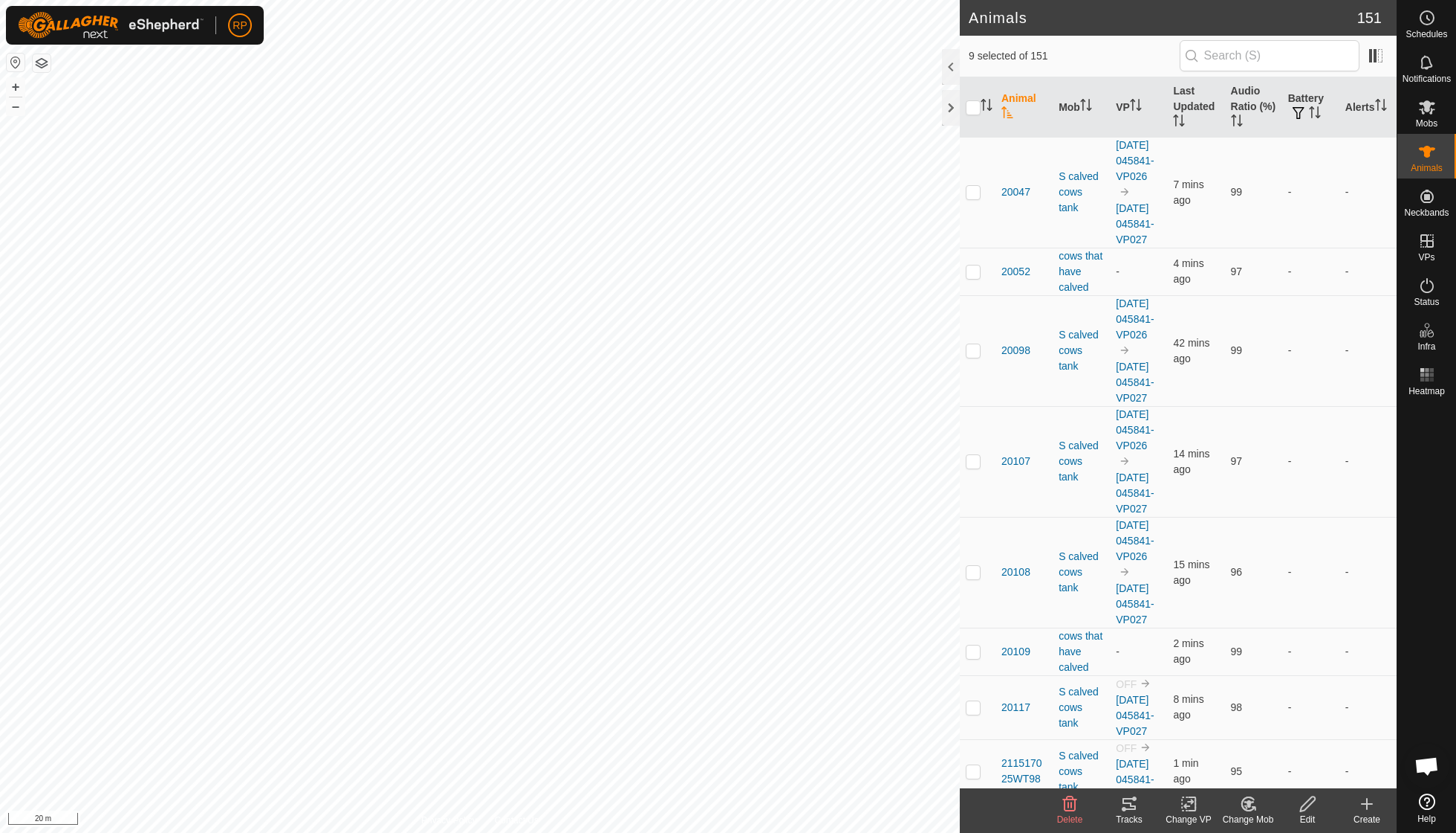
click at [1248, 808] on icon at bounding box center [1249, 804] width 19 height 18
click at [1267, 735] on link "Choose Mob..." at bounding box center [1292, 739] width 148 height 30
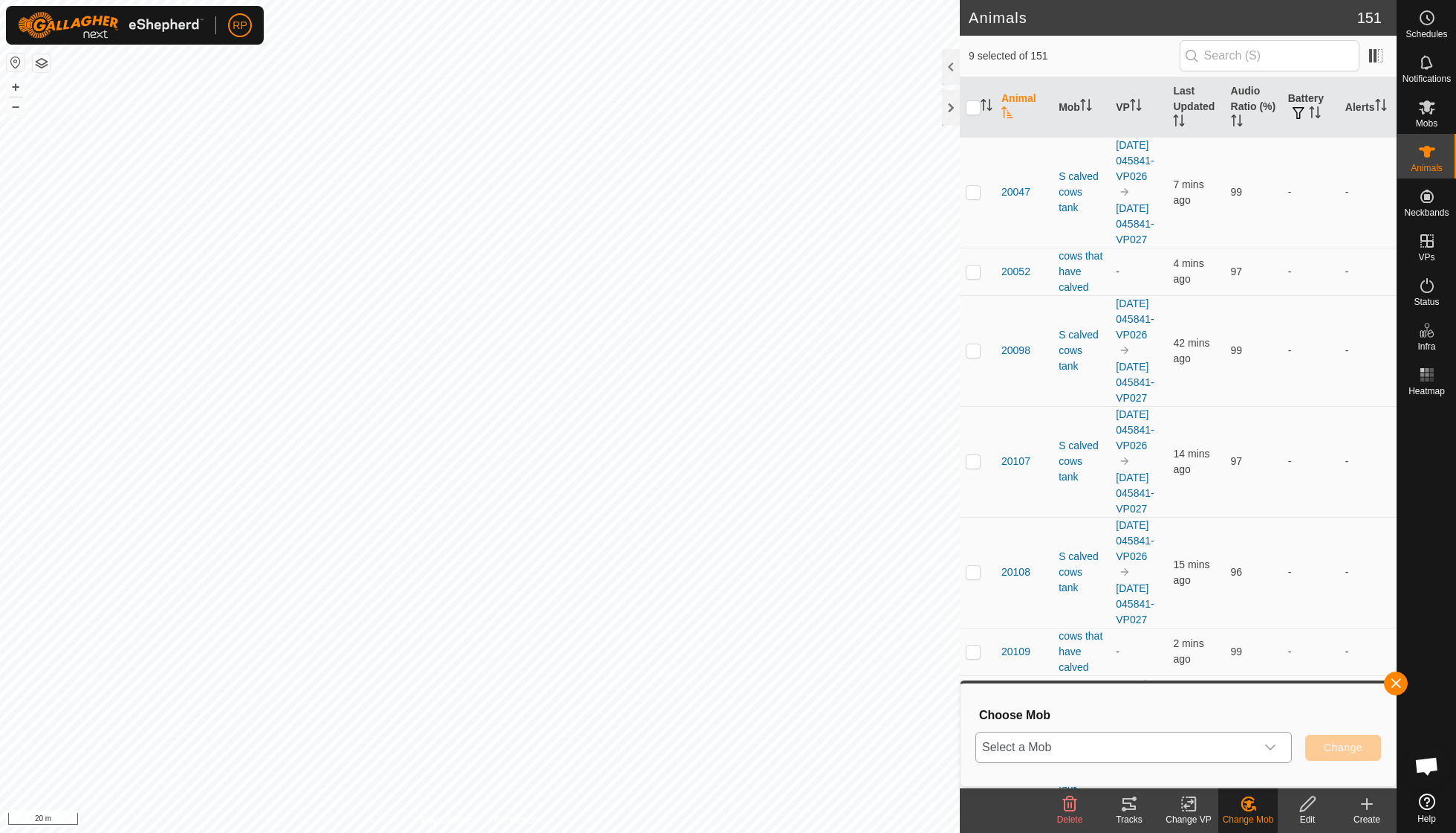
click at [1276, 745] on icon "dropdown trigger" at bounding box center [1270, 747] width 12 height 12
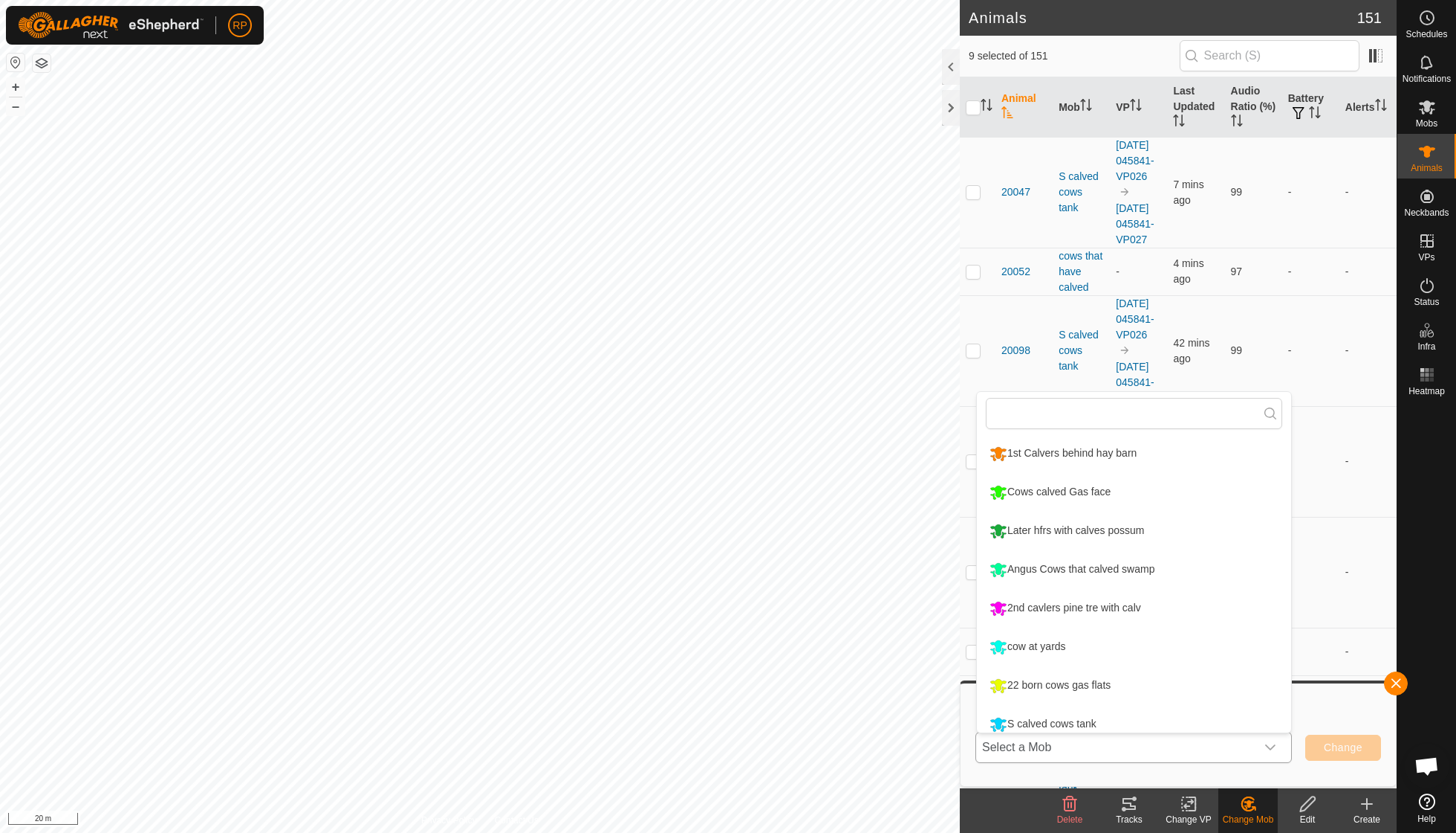
scroll to position [10, 0]
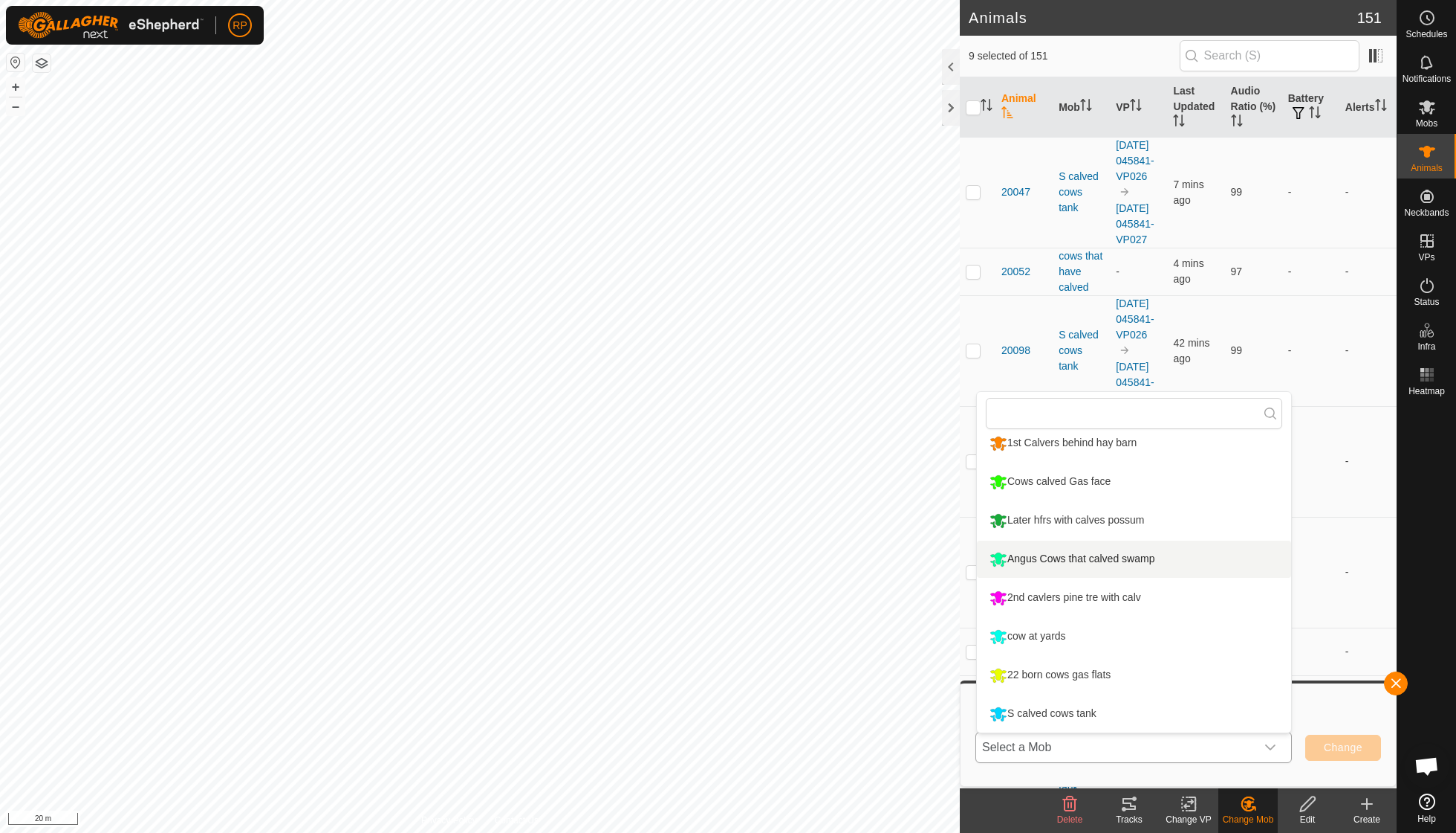
click at [1116, 560] on li "Angus Cows that calved swamp" at bounding box center [1134, 559] width 314 height 37
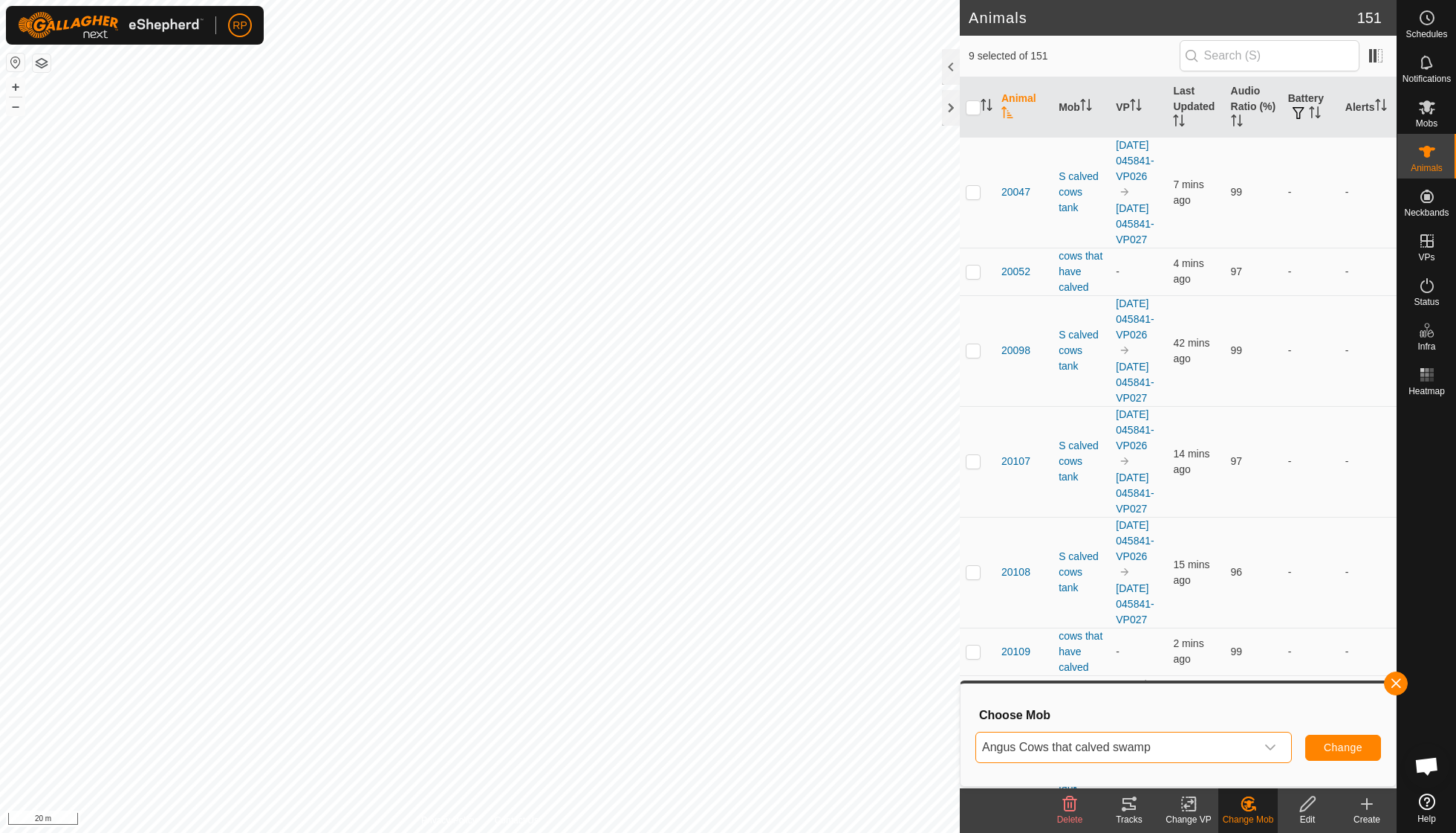
click at [1328, 745] on span "Change" at bounding box center [1343, 747] width 39 height 12
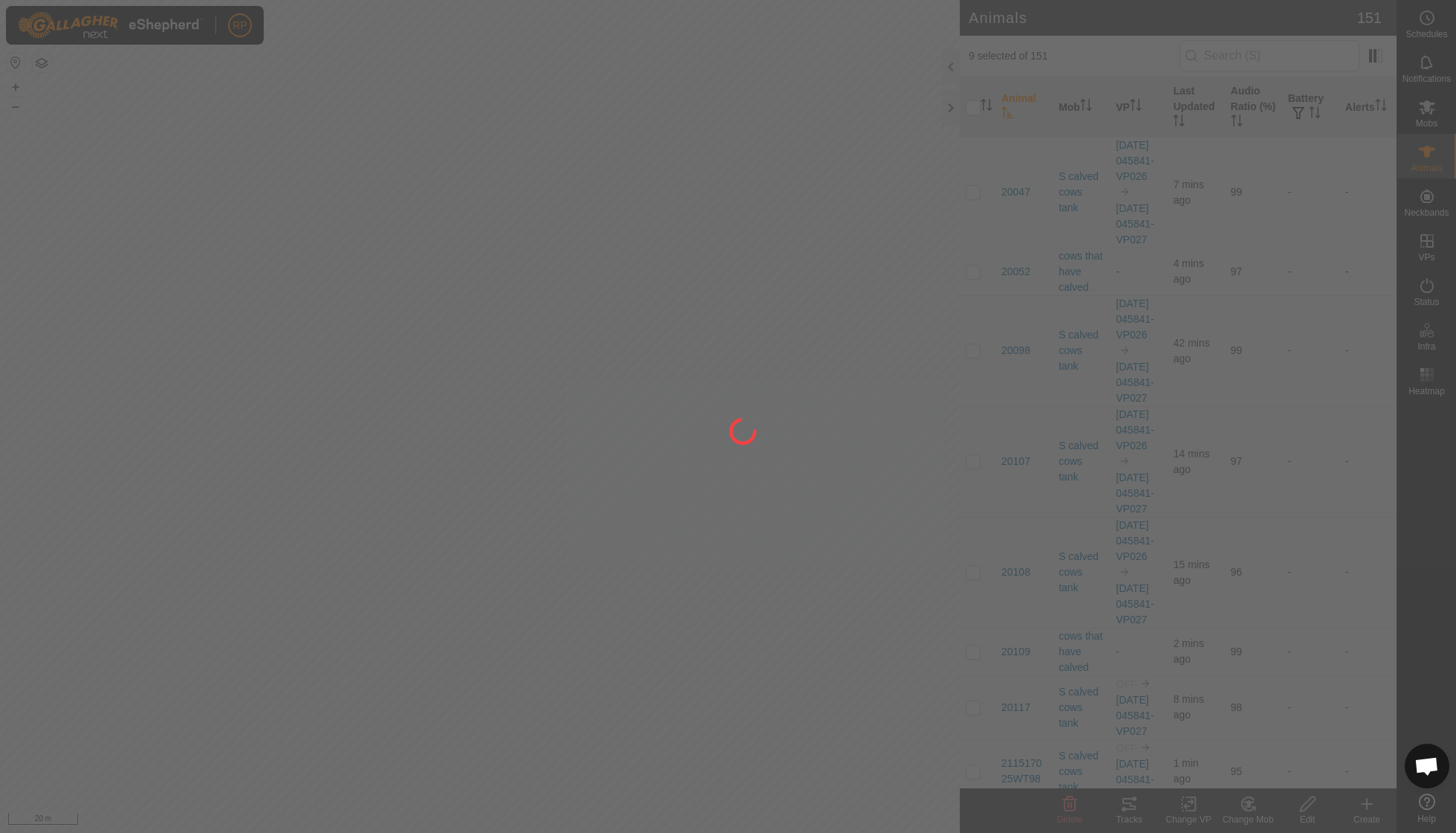
checkbox input "false"
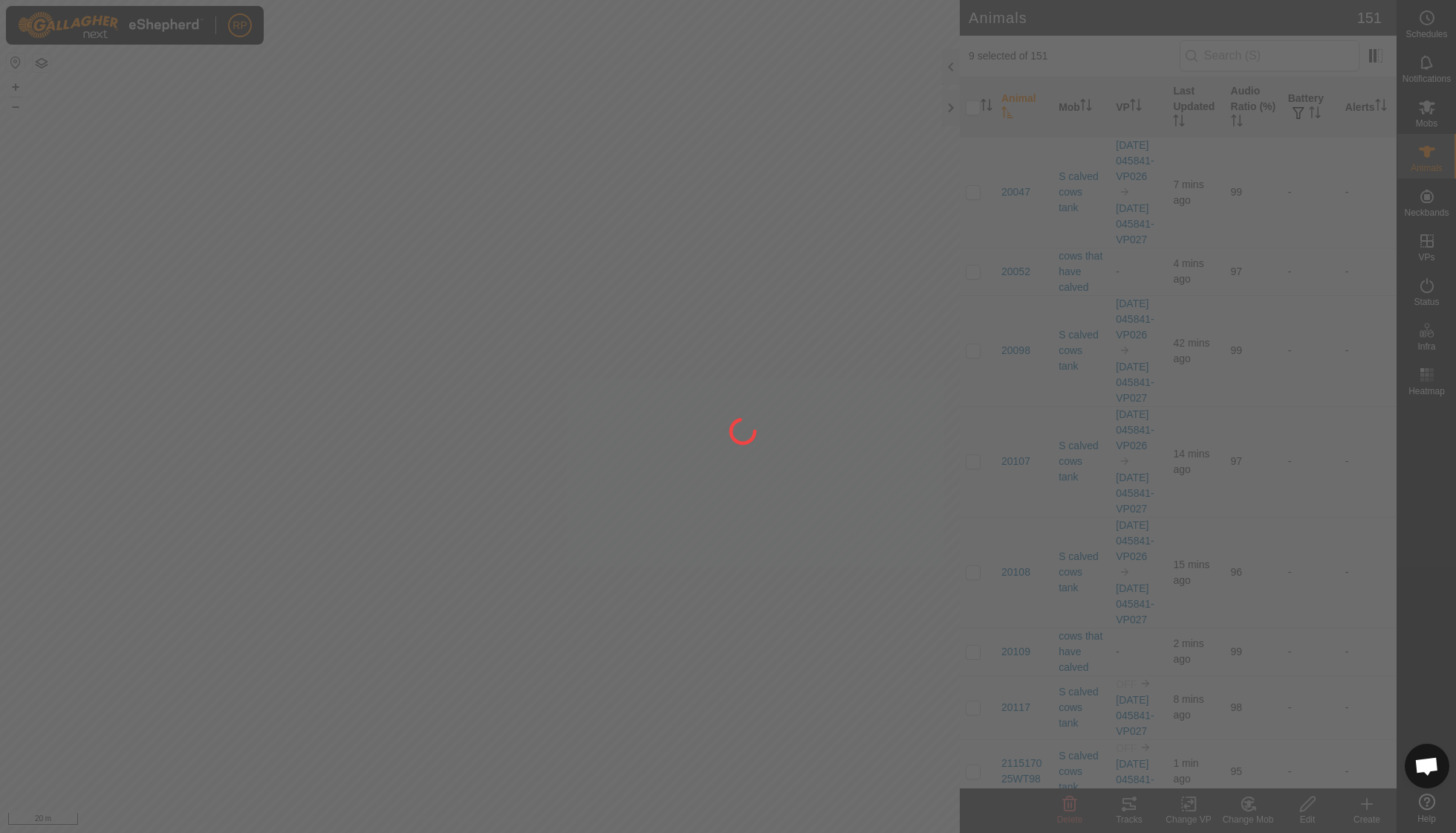
checkbox input "false"
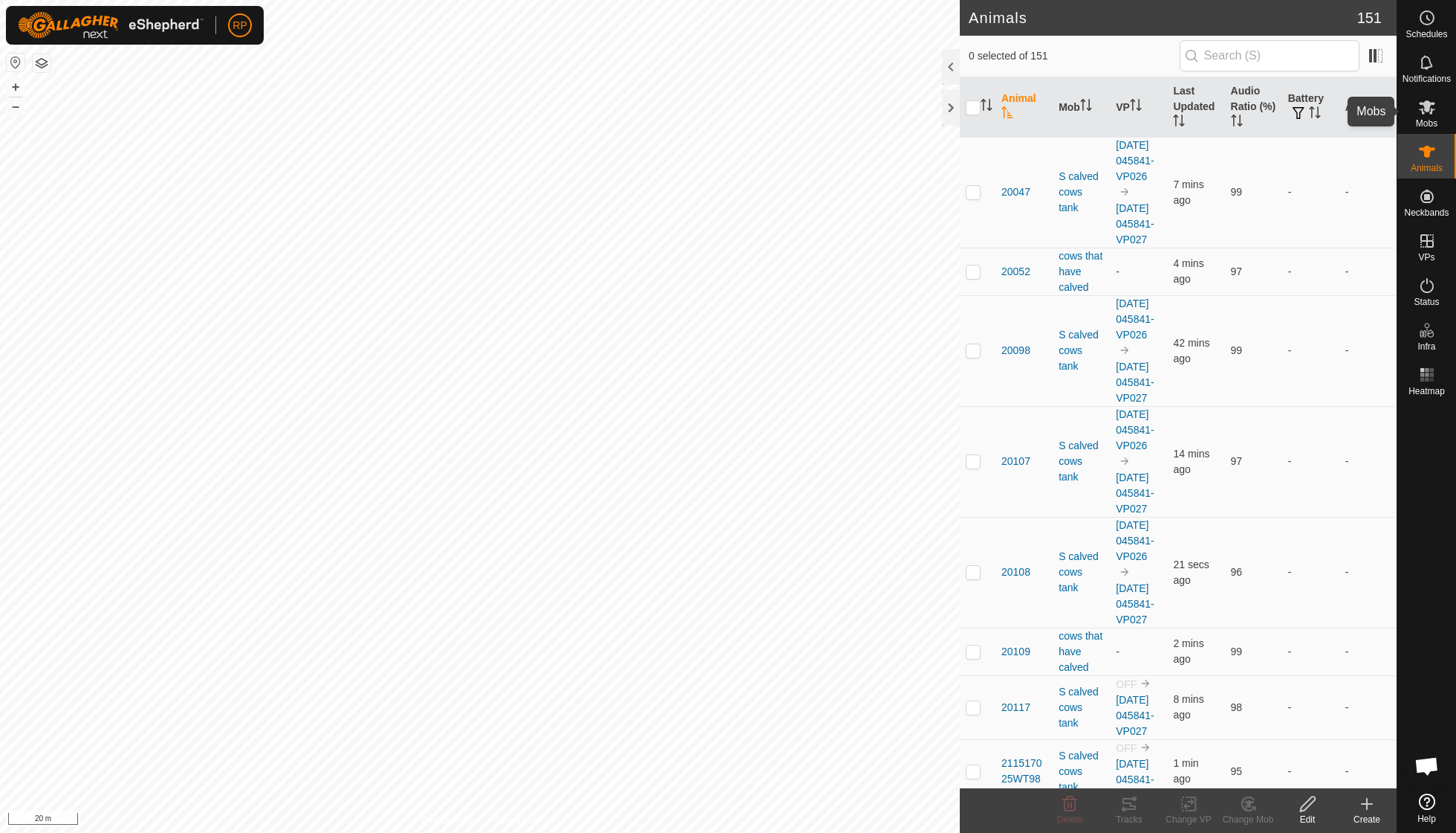
click at [1426, 111] on icon at bounding box center [1427, 107] width 18 height 18
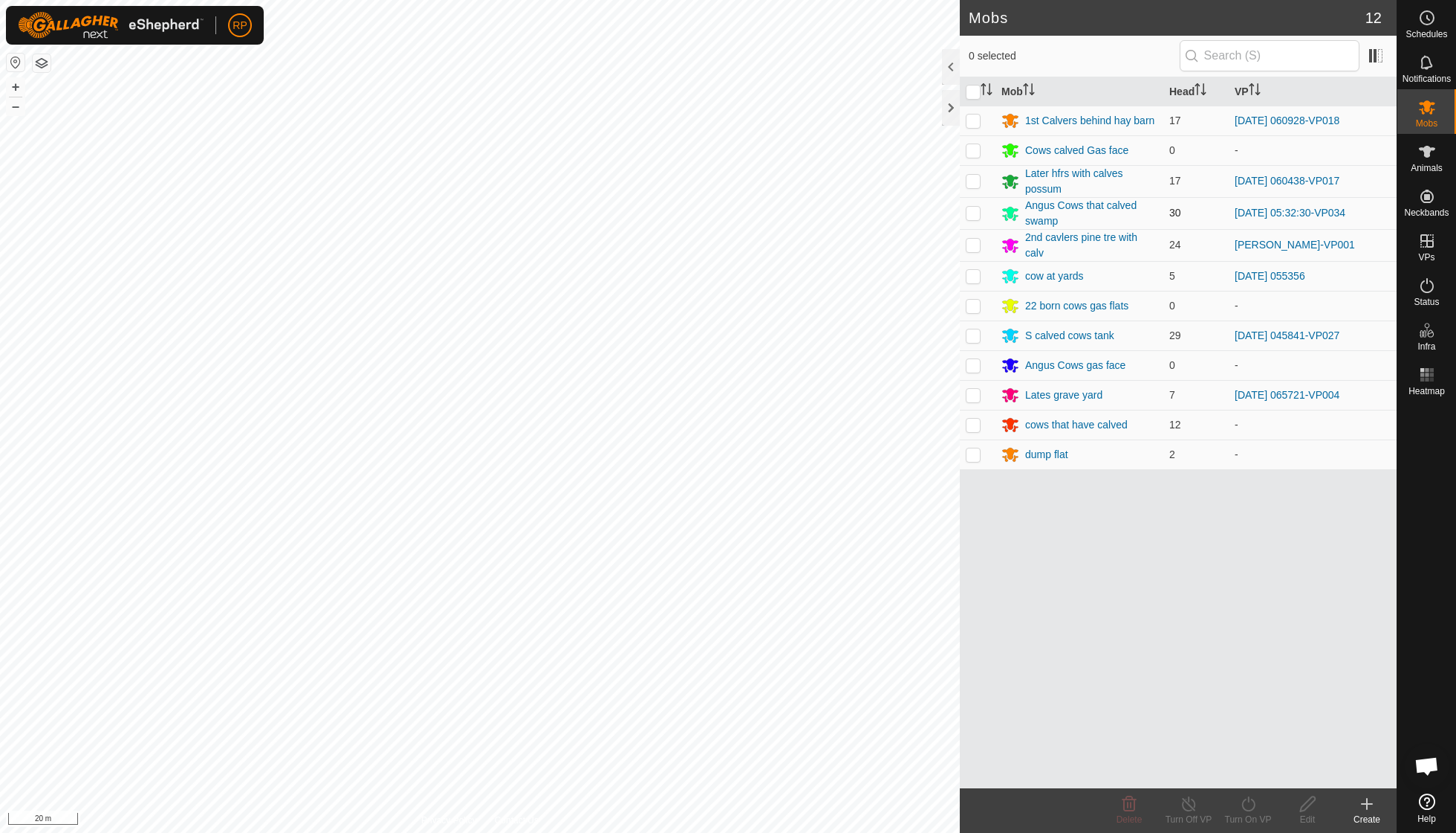
click at [973, 214] on p-checkbox at bounding box center [973, 212] width 14 height 12
checkbox input "true"
click at [1243, 798] on icon at bounding box center [1249, 804] width 19 height 18
click at [1246, 768] on link "Now" at bounding box center [1292, 770] width 148 height 30
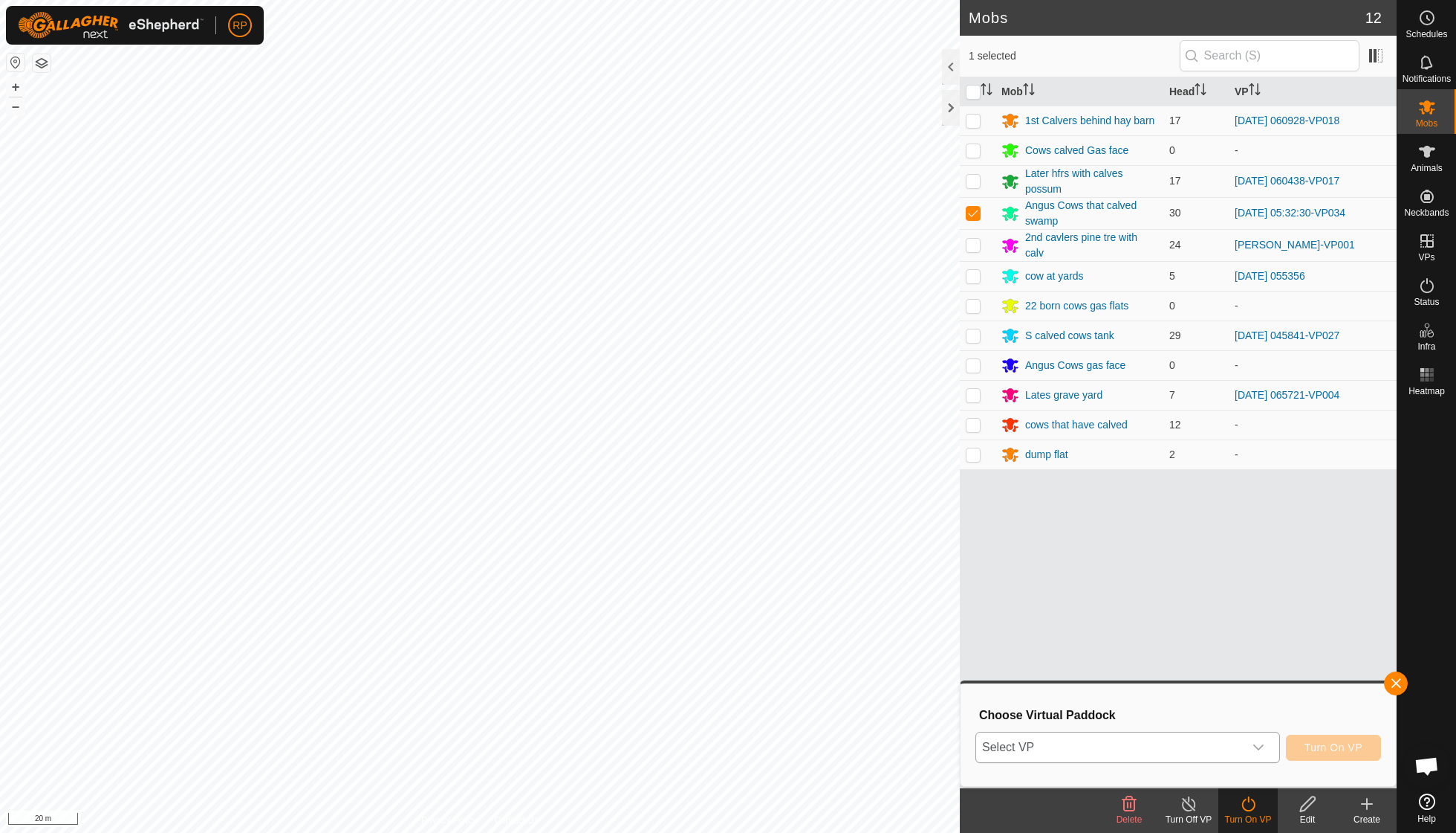
click at [1263, 743] on icon "dropdown trigger" at bounding box center [1258, 747] width 12 height 12
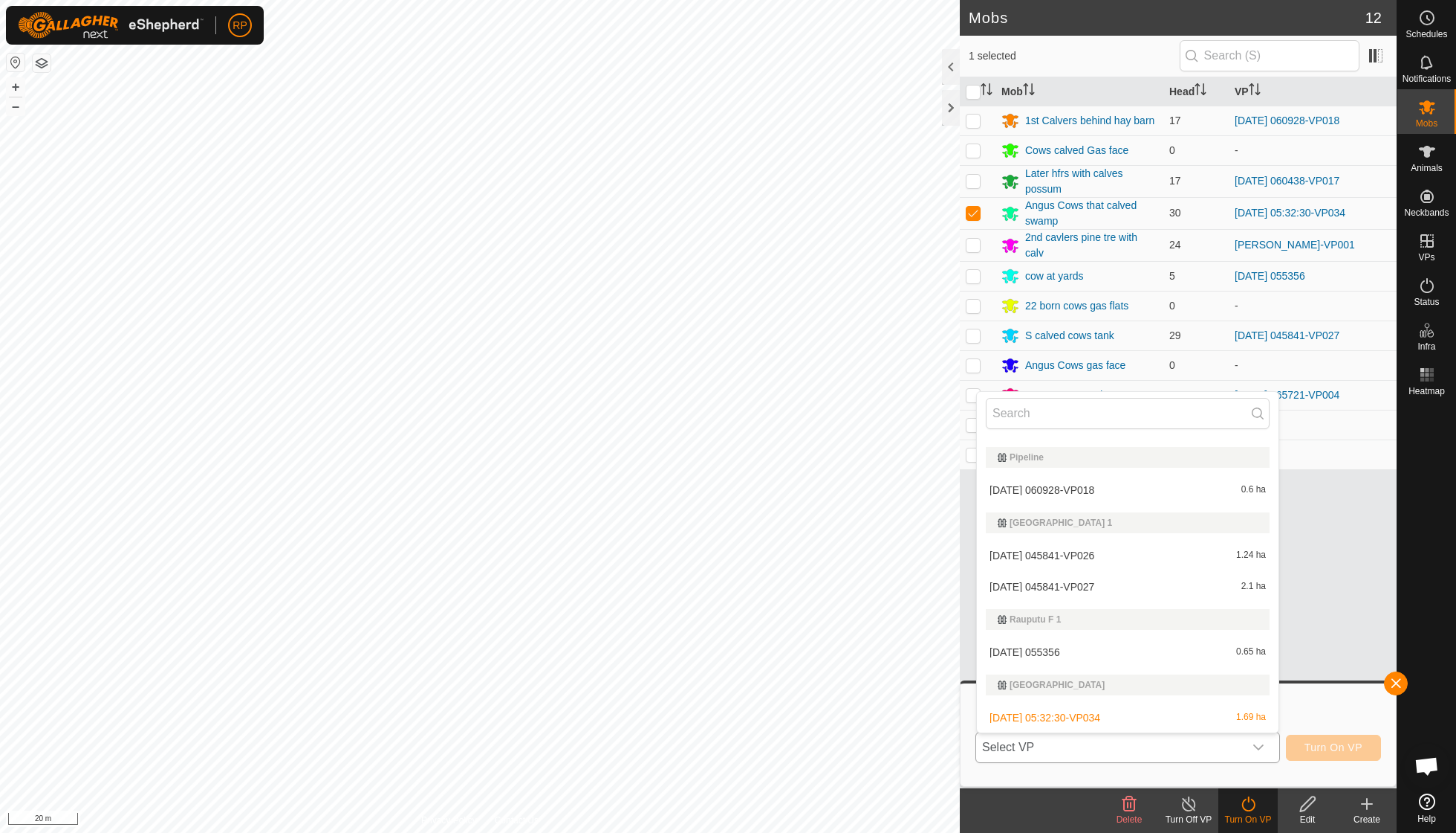
scroll to position [501, 0]
click at [1118, 721] on li "2025-09-19 05:32:30-VP034 1.69 ha" at bounding box center [1128, 725] width 301 height 30
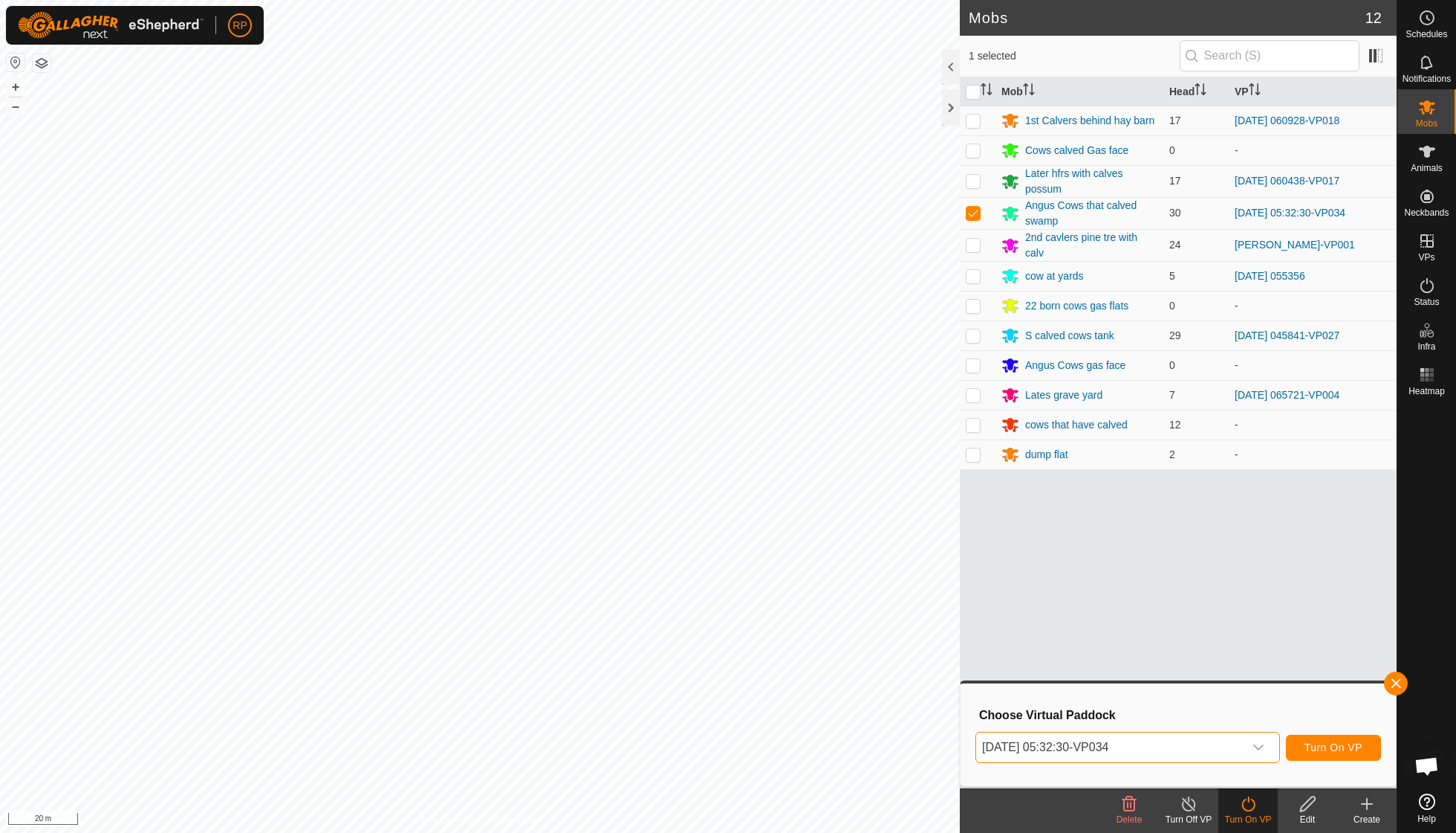
click at [1323, 751] on span "Turn On VP" at bounding box center [1334, 747] width 58 height 12
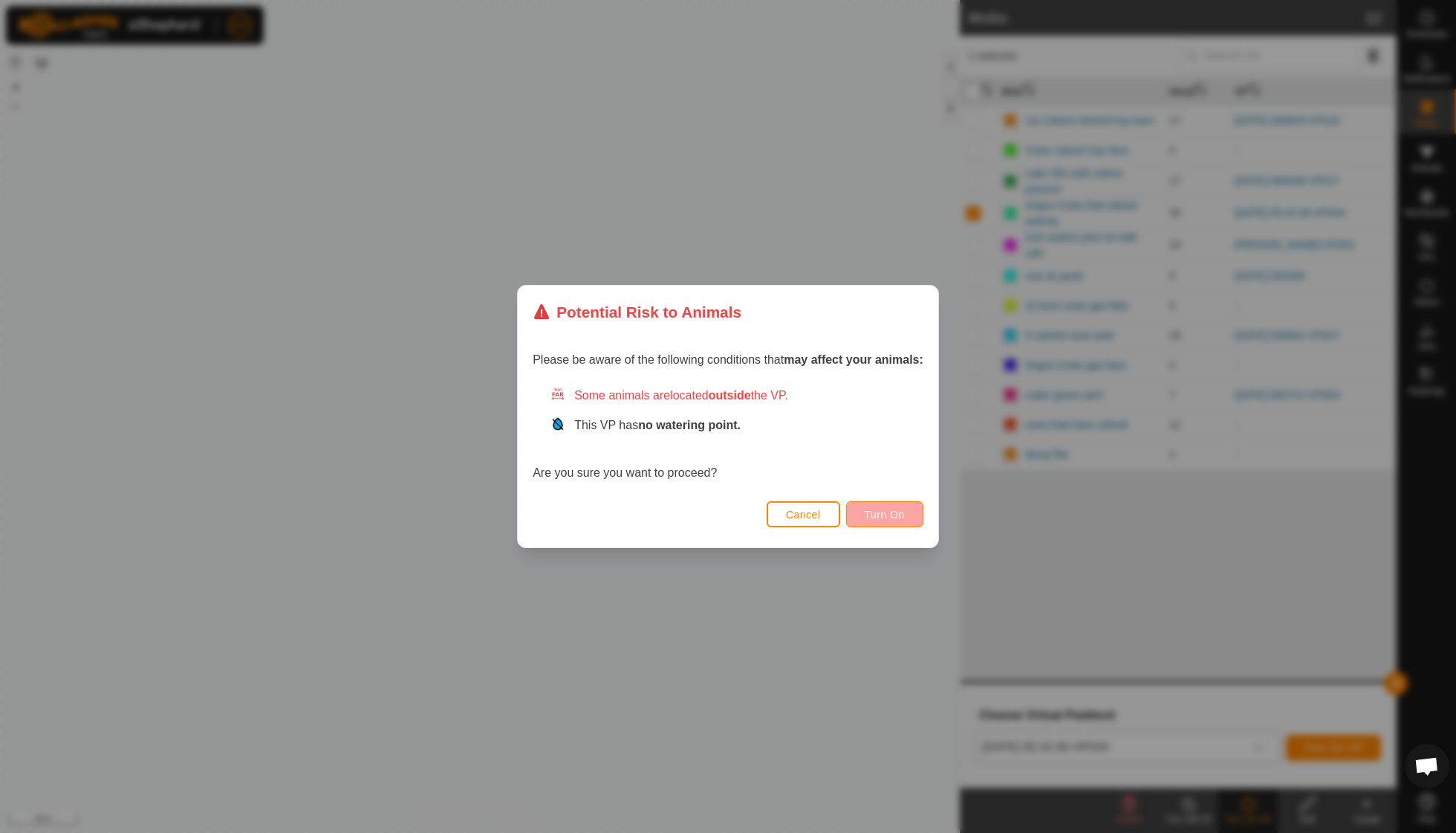
click at [890, 507] on button "Turn On" at bounding box center [884, 513] width 77 height 26
